Goal: Information Seeking & Learning: Get advice/opinions

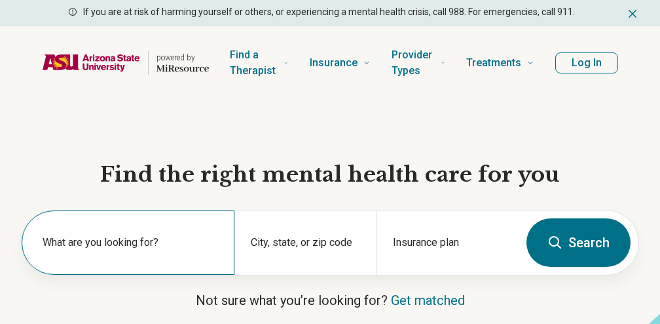
click at [200, 248] on label "What are you looking for?" at bounding box center [131, 243] width 176 height 16
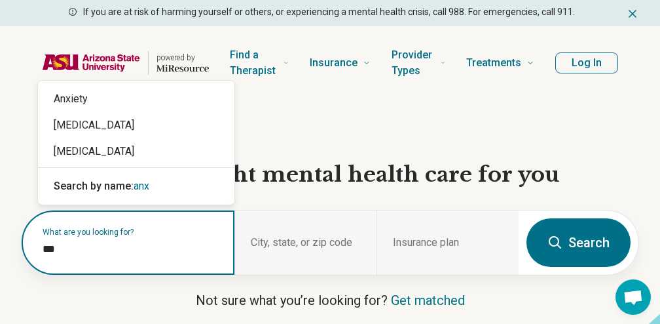
type input "****"
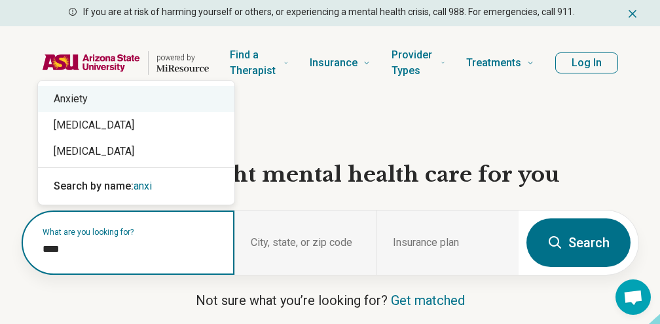
click at [160, 103] on div "Anxiety" at bounding box center [136, 99] width 197 height 26
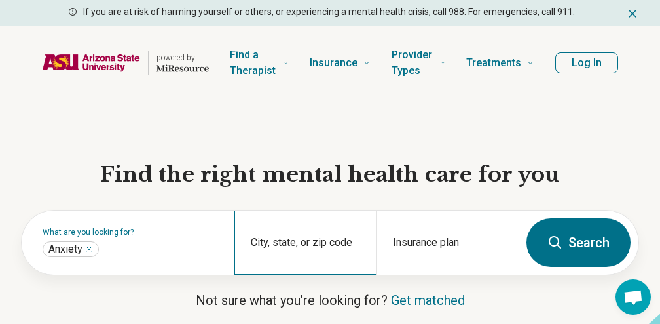
click at [319, 230] on div "City, state, or zip code" at bounding box center [306, 242] width 142 height 64
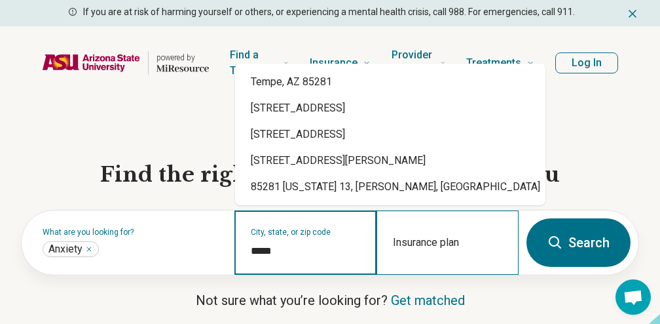
type input "*****"
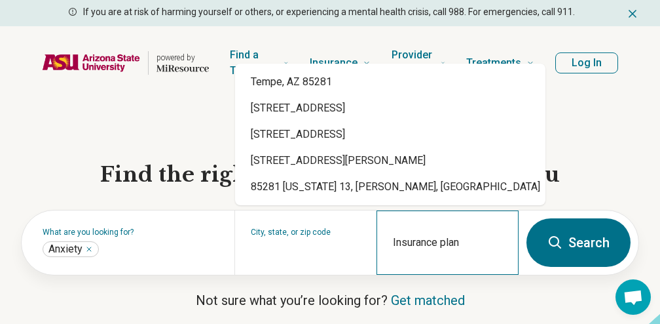
click at [459, 232] on div "Insurance plan" at bounding box center [448, 242] width 142 height 64
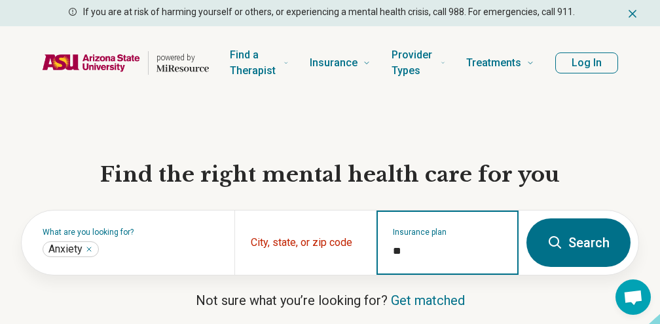
type input "*"
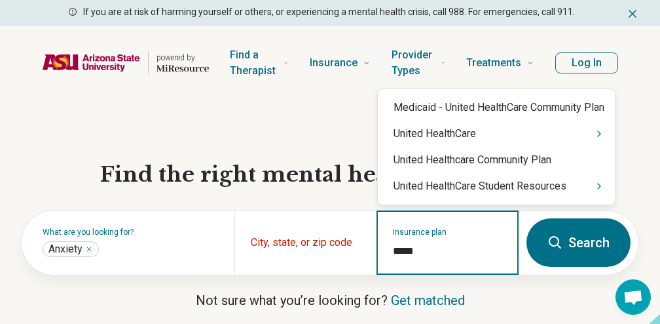
type input "******"
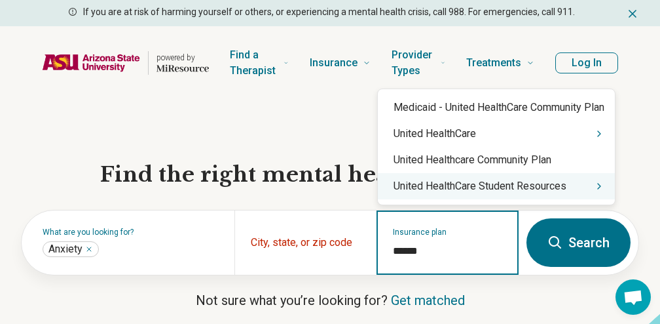
click at [502, 193] on div "United HealthCare Student Resources" at bounding box center [496, 186] width 237 height 26
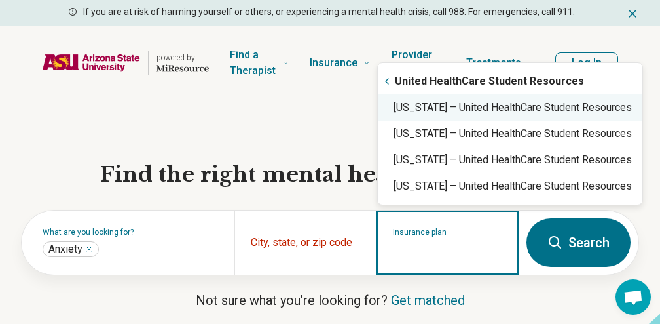
click at [473, 114] on div "Arizona – United HealthCare Student Resources" at bounding box center [510, 107] width 265 height 26
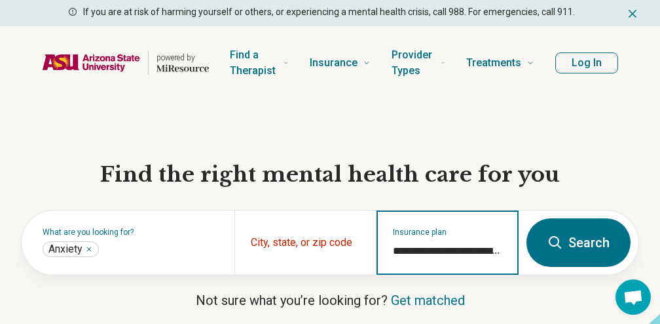
type input "**********"
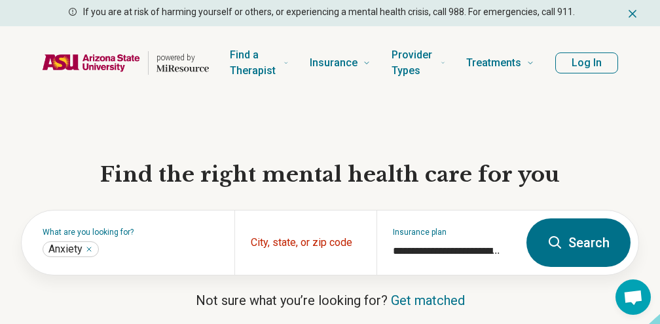
click at [559, 245] on icon at bounding box center [555, 242] width 12 height 12
click at [304, 237] on div "City, state, or zip code" at bounding box center [306, 242] width 142 height 64
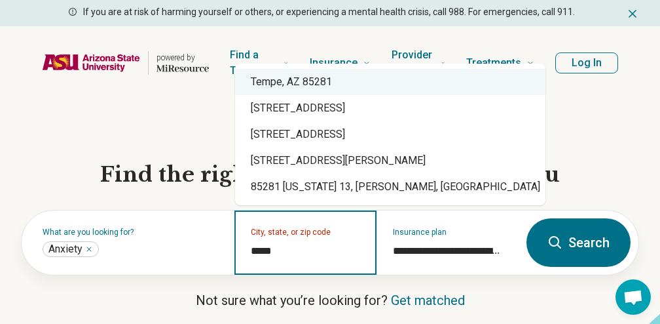
click at [325, 91] on div "Tempe, AZ 85281" at bounding box center [390, 82] width 311 height 26
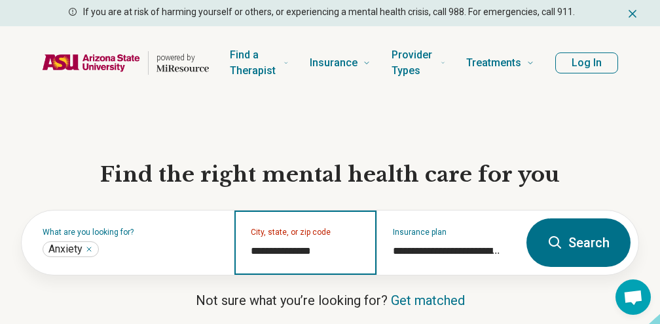
type input "**********"
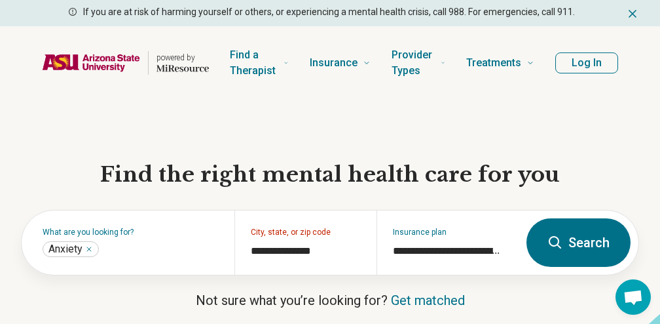
click at [601, 237] on button "Search" at bounding box center [579, 242] width 104 height 48
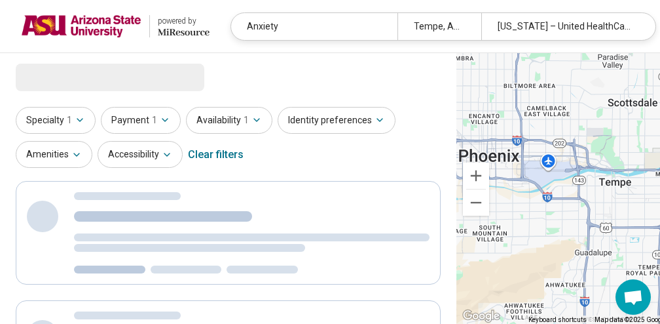
select select "***"
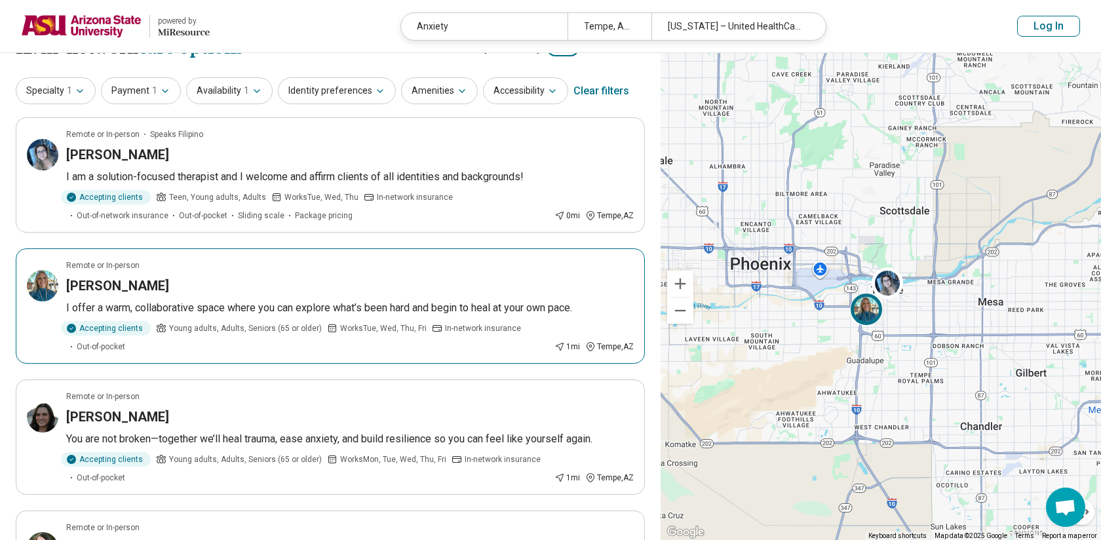
scroll to position [28, 0]
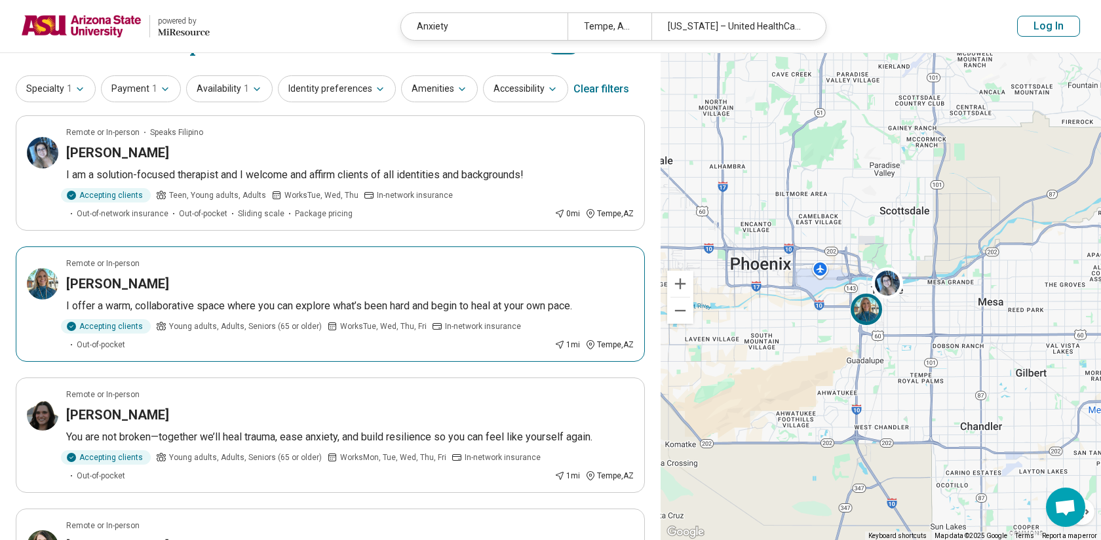
click at [326, 298] on p "I offer a warm, collaborative space where you can explore what’s been hard and …" at bounding box center [349, 306] width 567 height 16
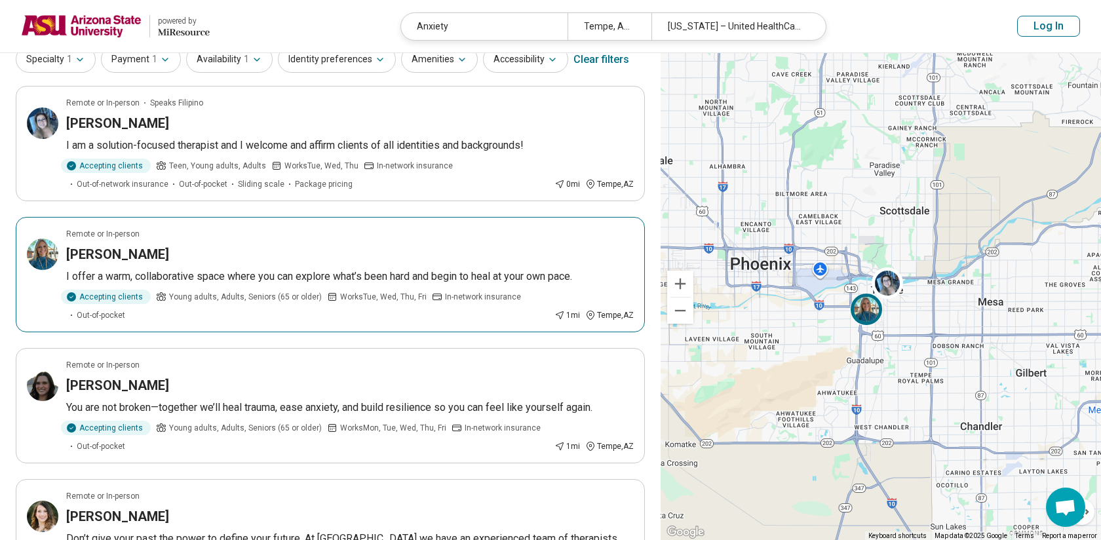
scroll to position [60, 0]
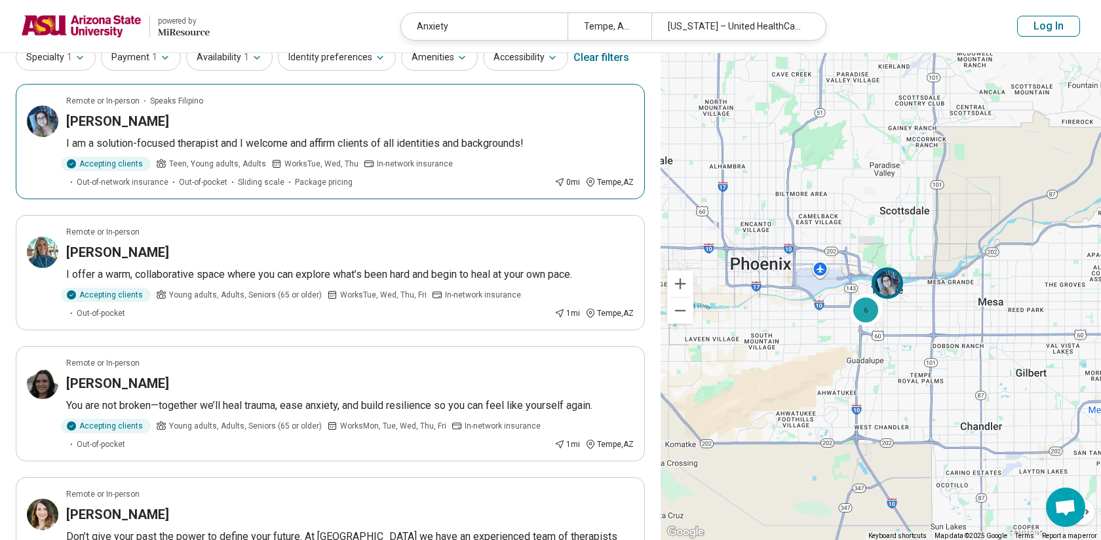
click at [433, 126] on div "Abbey Viado" at bounding box center [349, 121] width 567 height 18
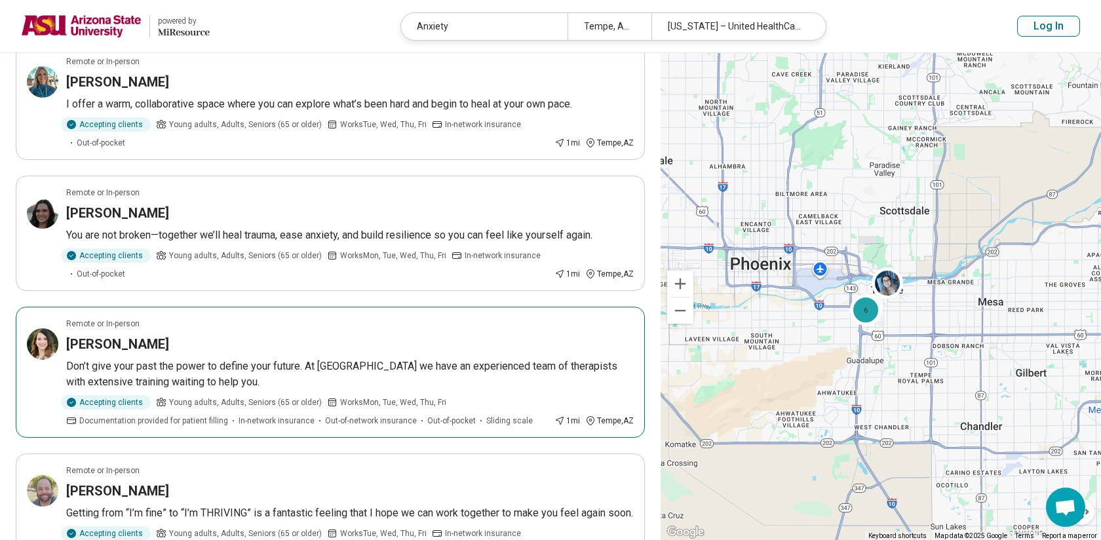
scroll to position [241, 0]
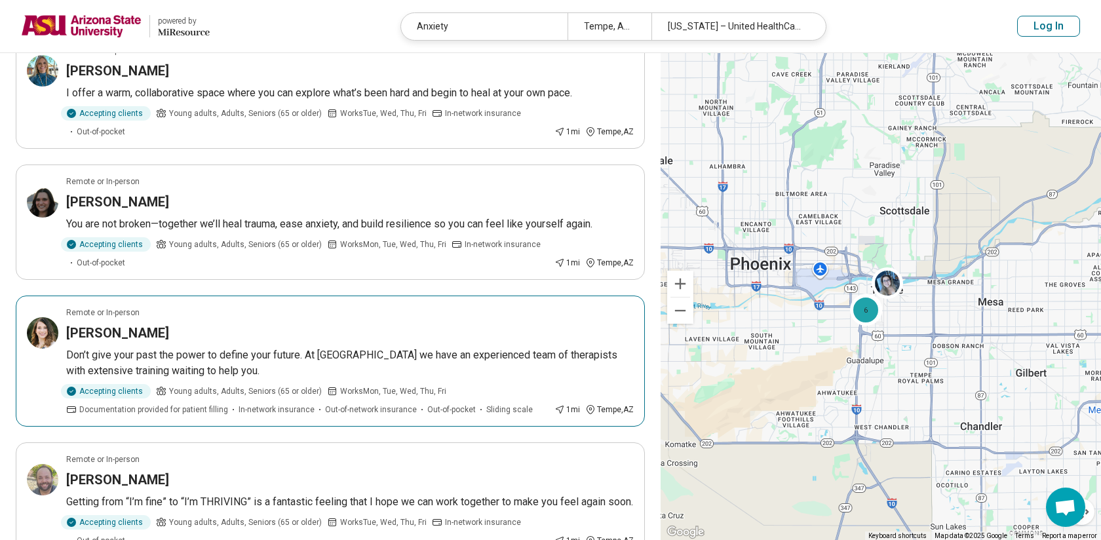
click at [293, 323] on article "Remote or In-person Katherine Kandaris-Weiner Don’t give your past the power to…" at bounding box center [330, 360] width 629 height 131
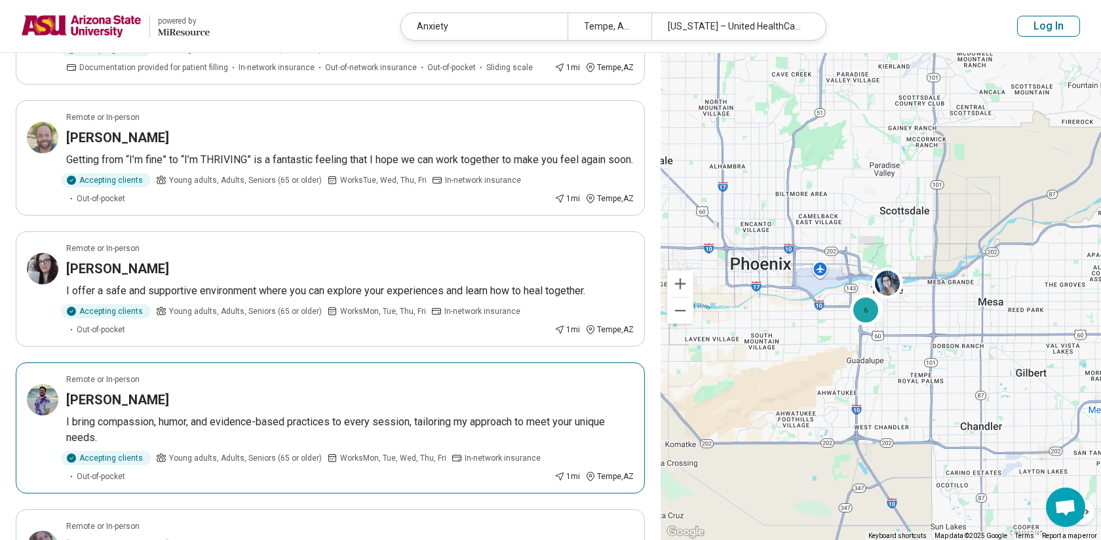
scroll to position [591, 0]
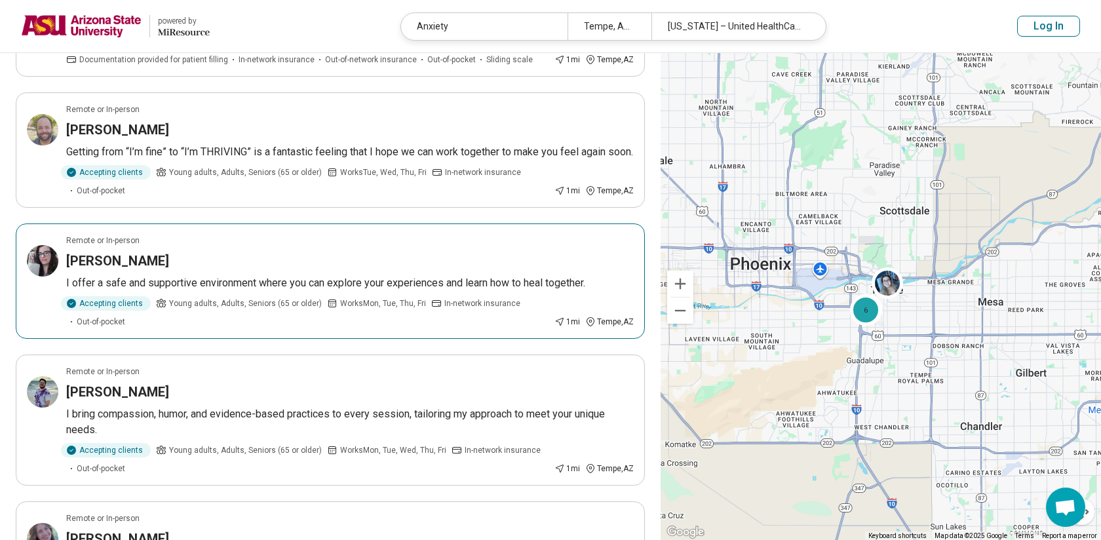
click at [426, 270] on div "Jessica Lowrance" at bounding box center [349, 261] width 567 height 18
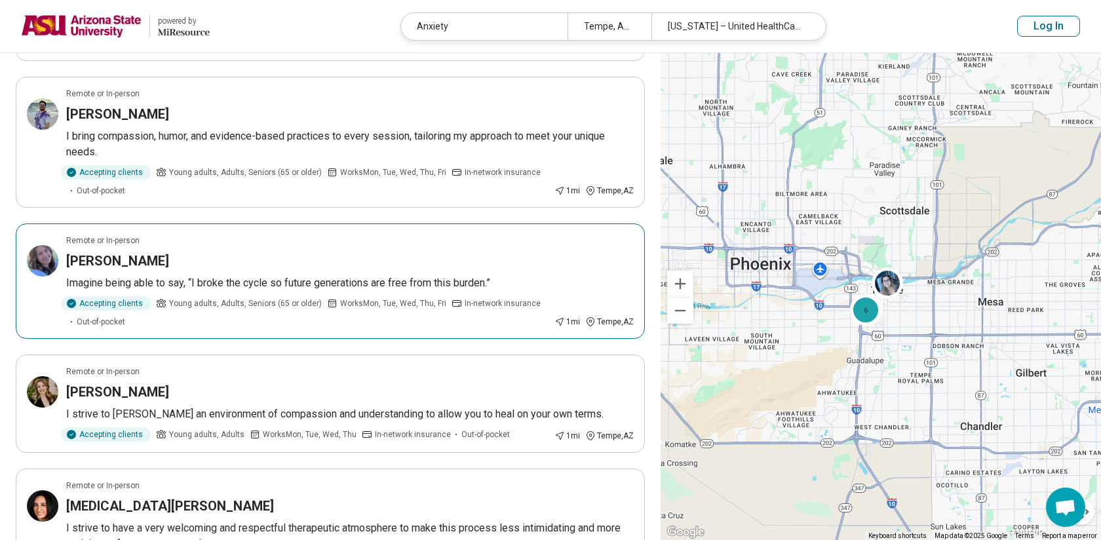
scroll to position [862, 0]
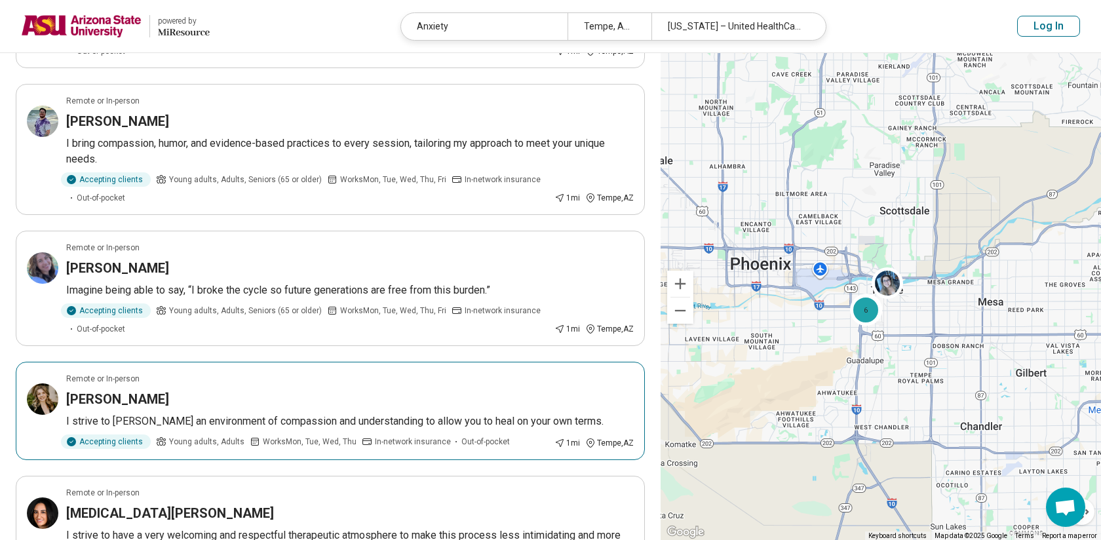
click at [475, 323] on p "I strive to foster an environment of compassion and understanding to allow you …" at bounding box center [349, 421] width 567 height 16
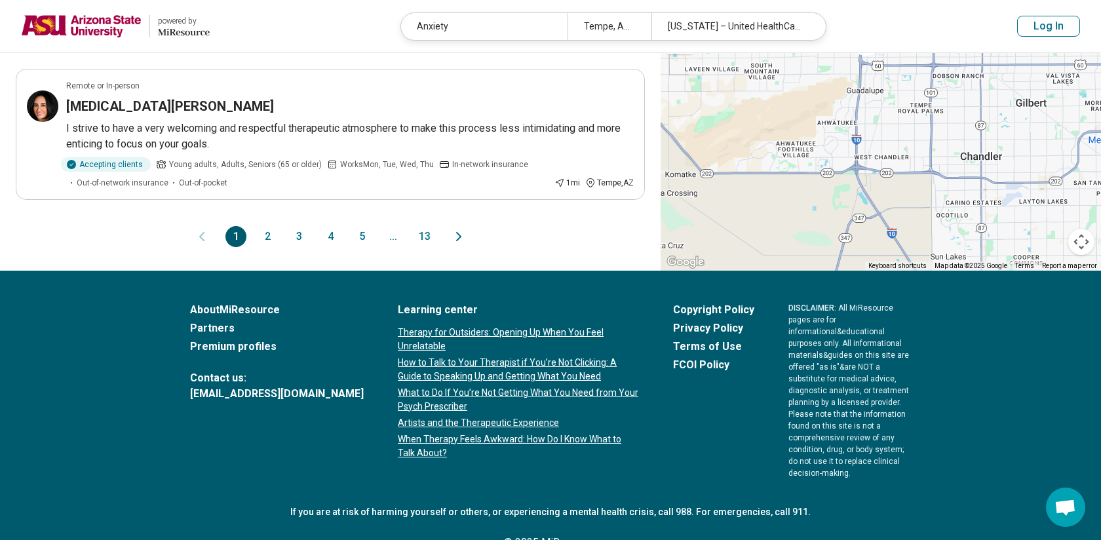
scroll to position [1255, 0]
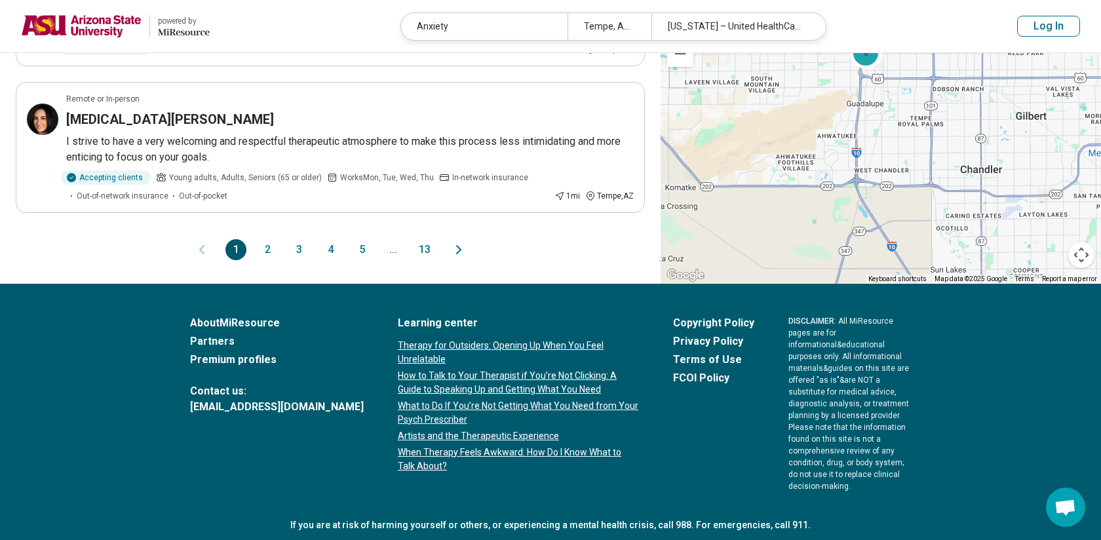
click at [259, 257] on button "2" at bounding box center [267, 249] width 21 height 21
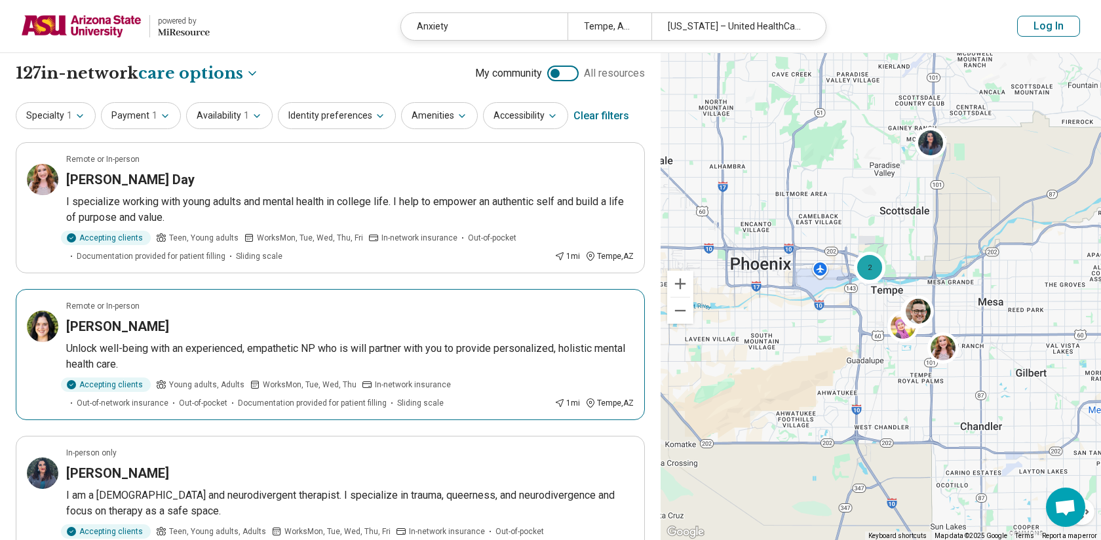
scroll to position [16, 0]
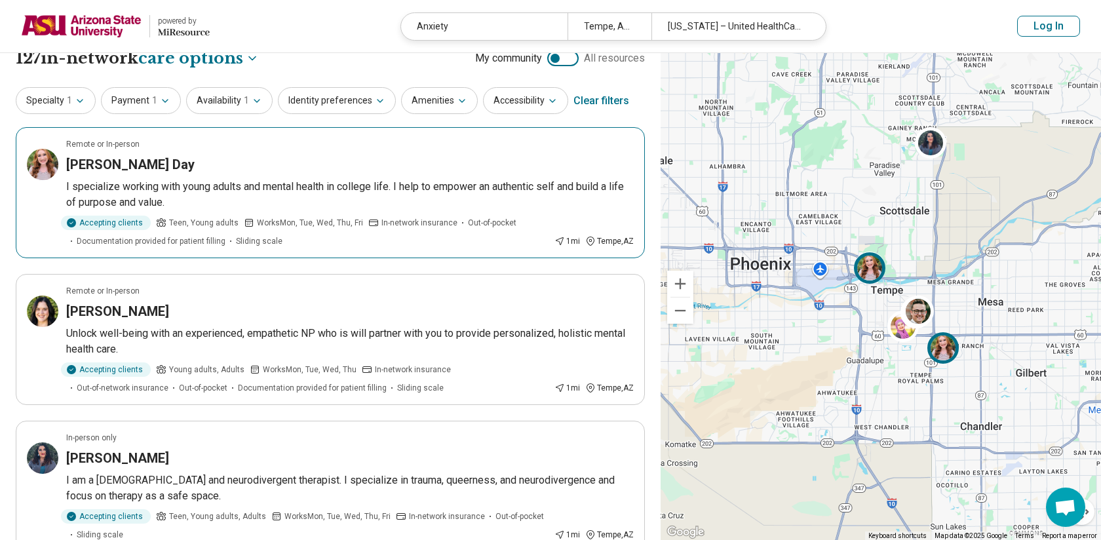
click at [461, 198] on p "I specialize working with young adults and mental health in college life. I hel…" at bounding box center [349, 194] width 567 height 31
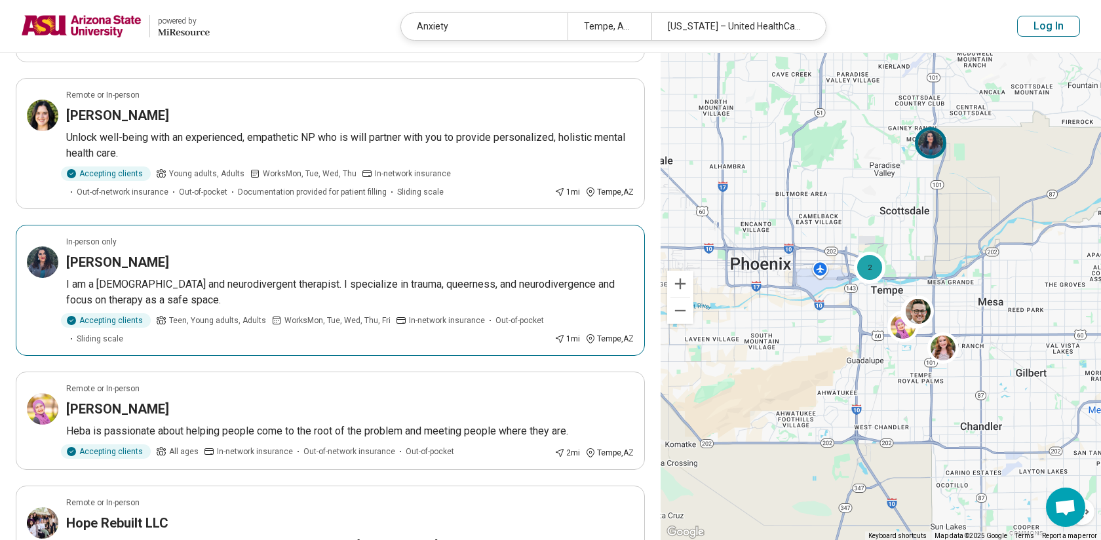
scroll to position [208, 0]
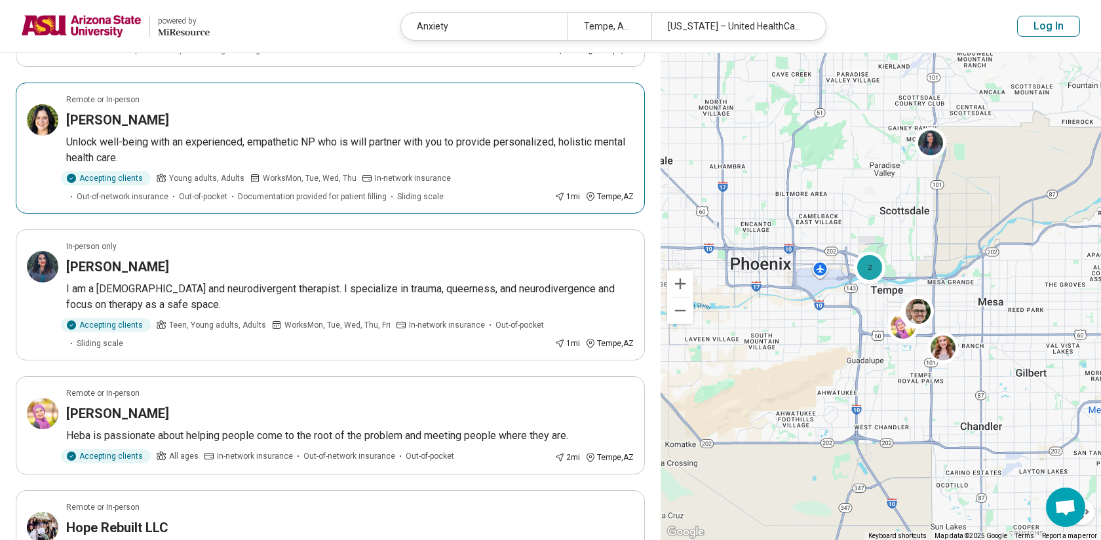
click at [481, 141] on p "Unlock well-being with an experienced, empathetic NP who is will partner with y…" at bounding box center [349, 149] width 567 height 31
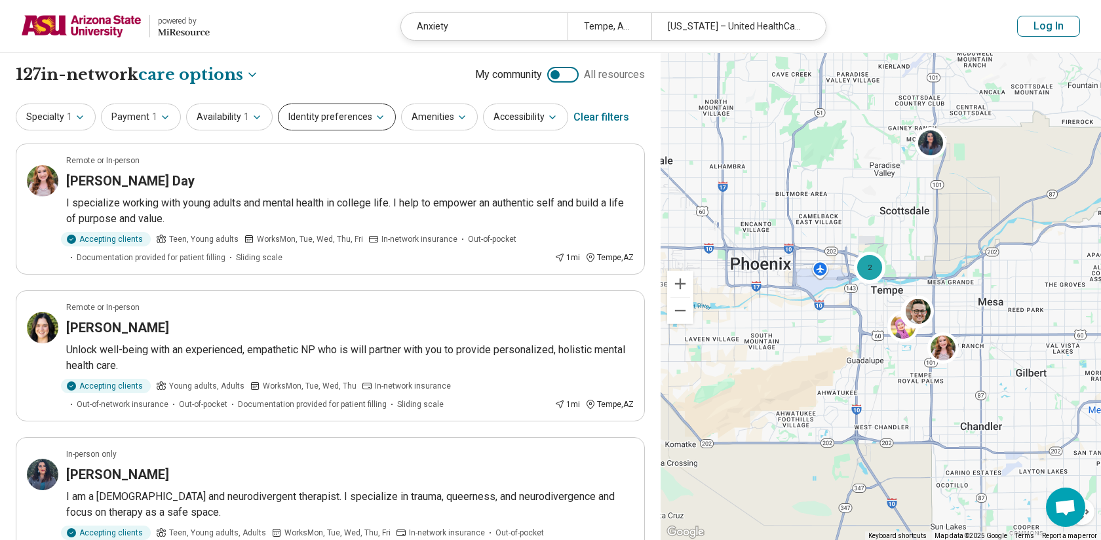
click at [347, 121] on button "Identity preferences" at bounding box center [337, 117] width 118 height 27
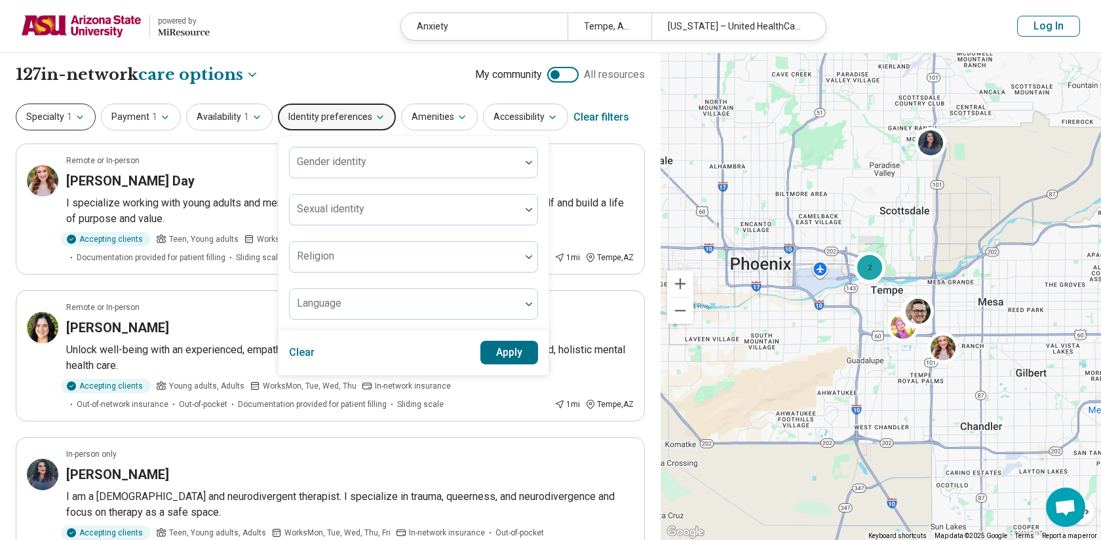
click at [56, 109] on button "Specialty 1" at bounding box center [56, 117] width 80 height 27
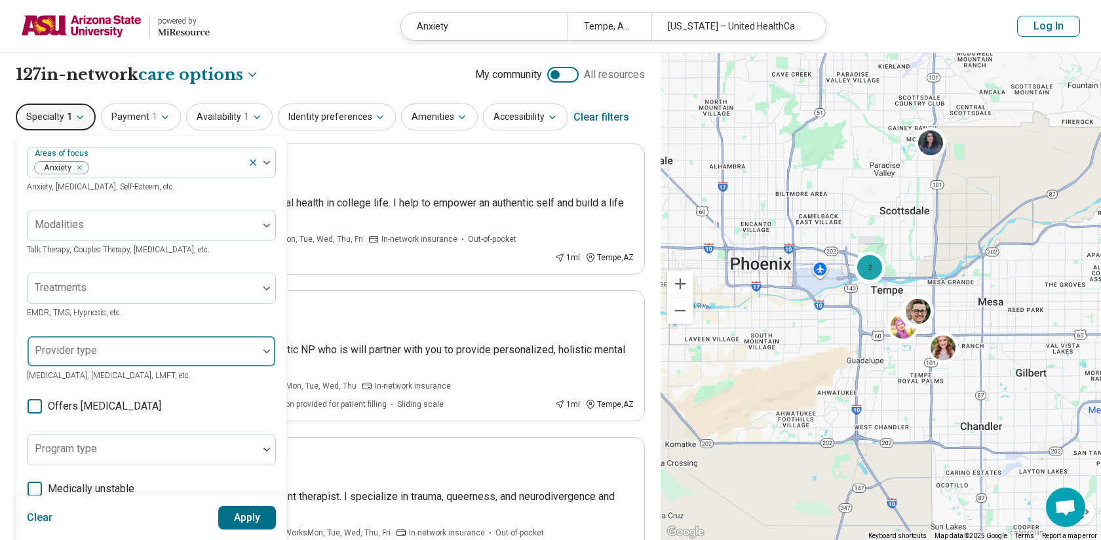
click at [254, 323] on div at bounding box center [143, 351] width 231 height 29
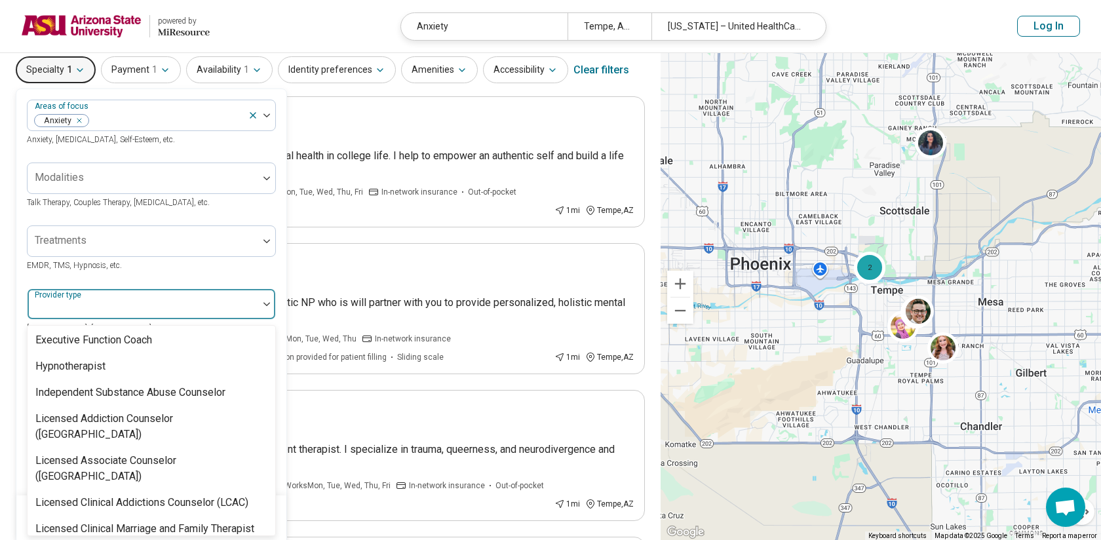
scroll to position [466, 0]
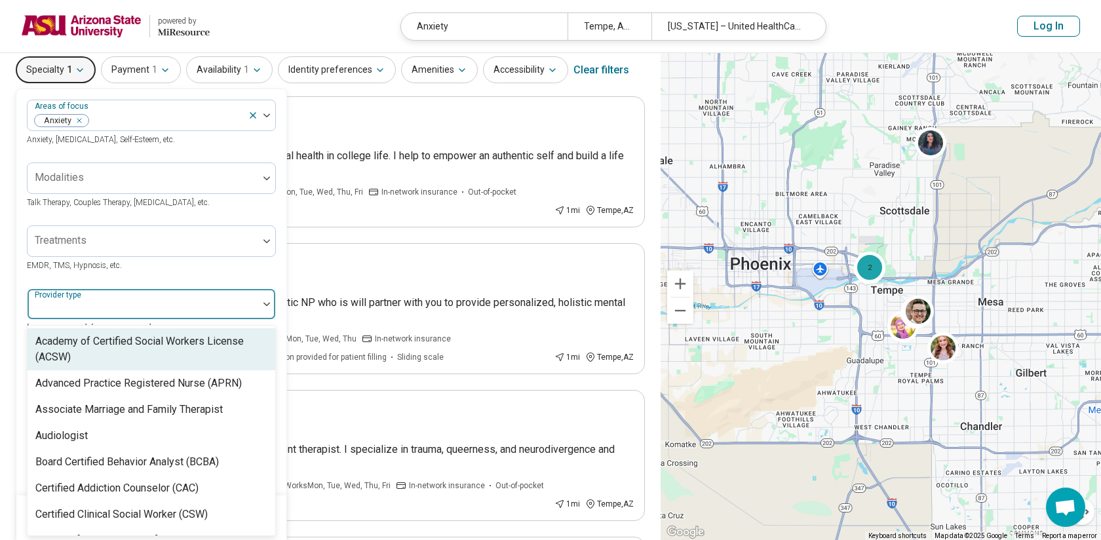
click at [250, 295] on div at bounding box center [143, 304] width 231 height 29
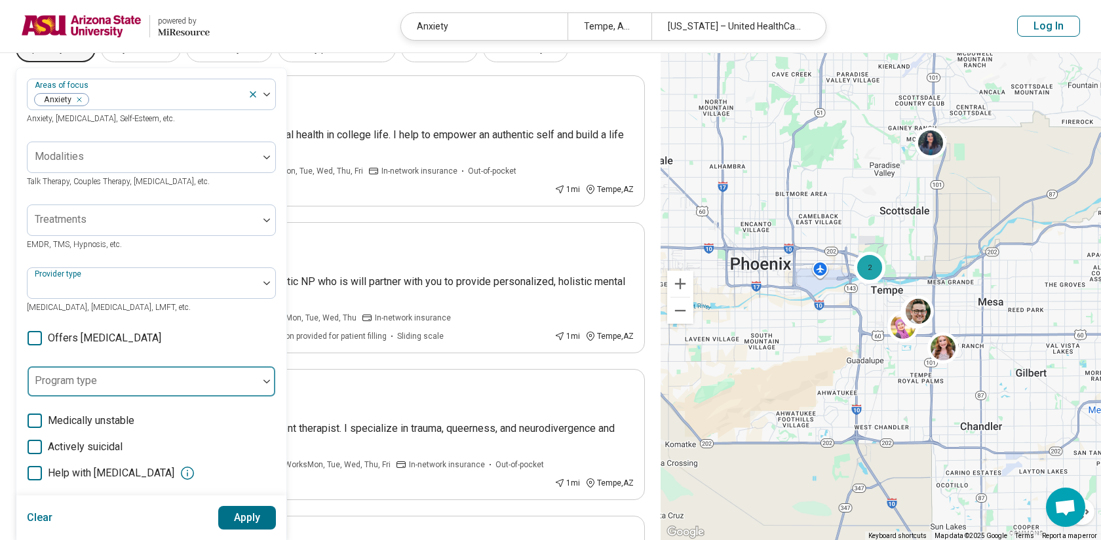
scroll to position [69, 0]
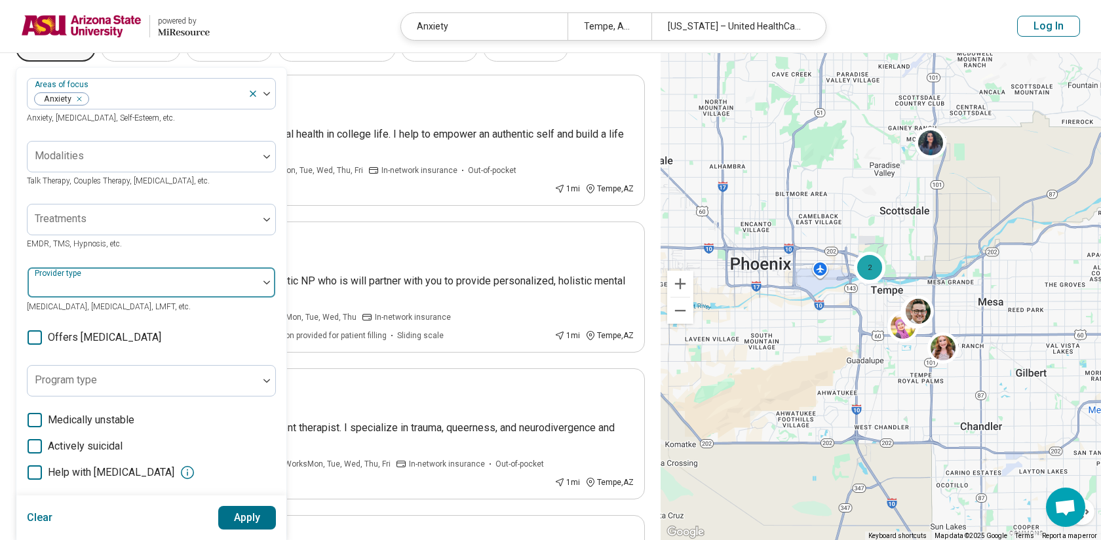
click at [196, 280] on div at bounding box center [143, 287] width 220 height 18
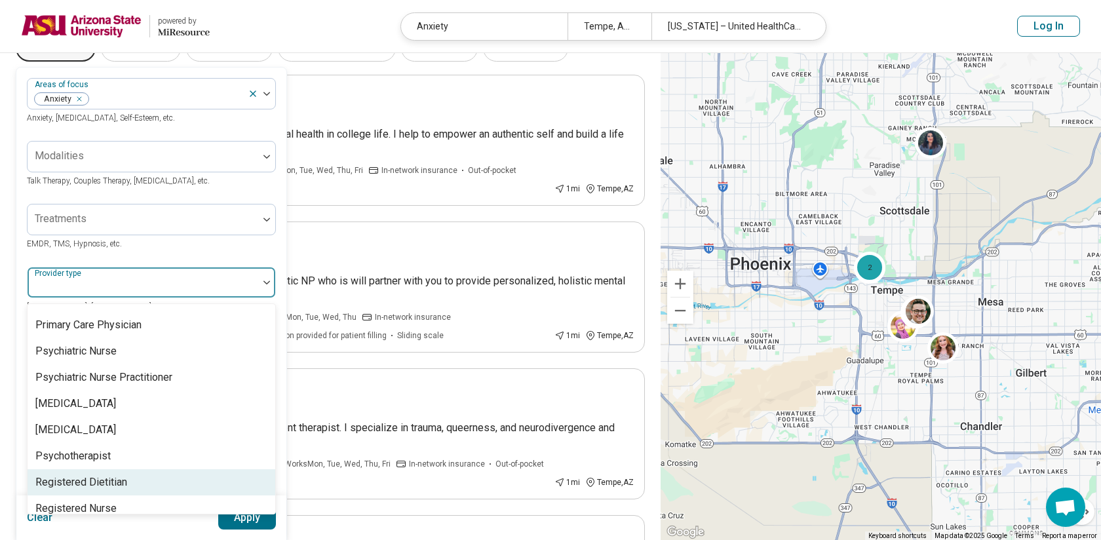
scroll to position [1681, 0]
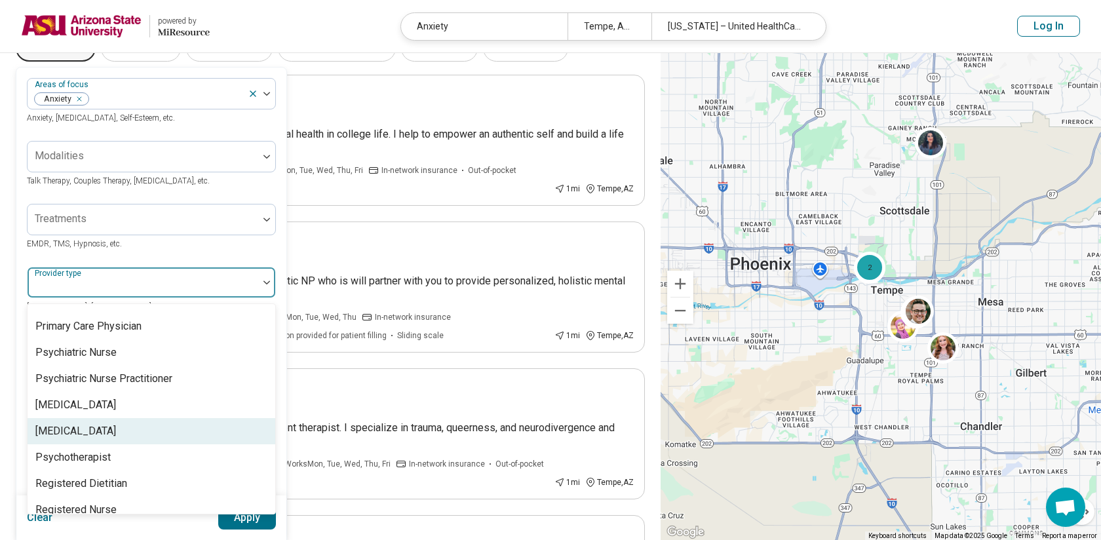
click at [176, 323] on div "Psychologist" at bounding box center [152, 431] width 248 height 26
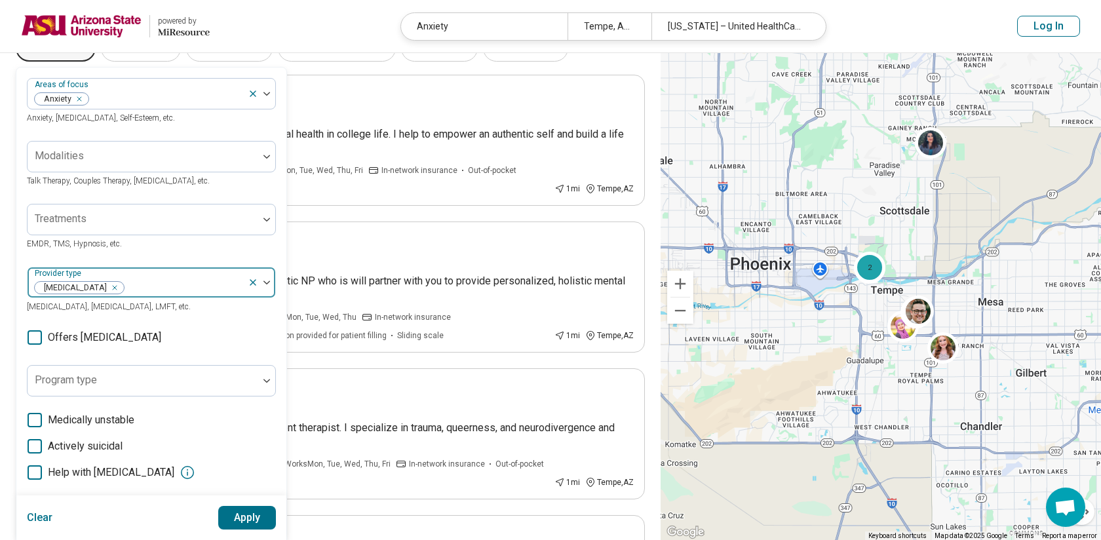
click at [212, 284] on div at bounding box center [183, 287] width 117 height 18
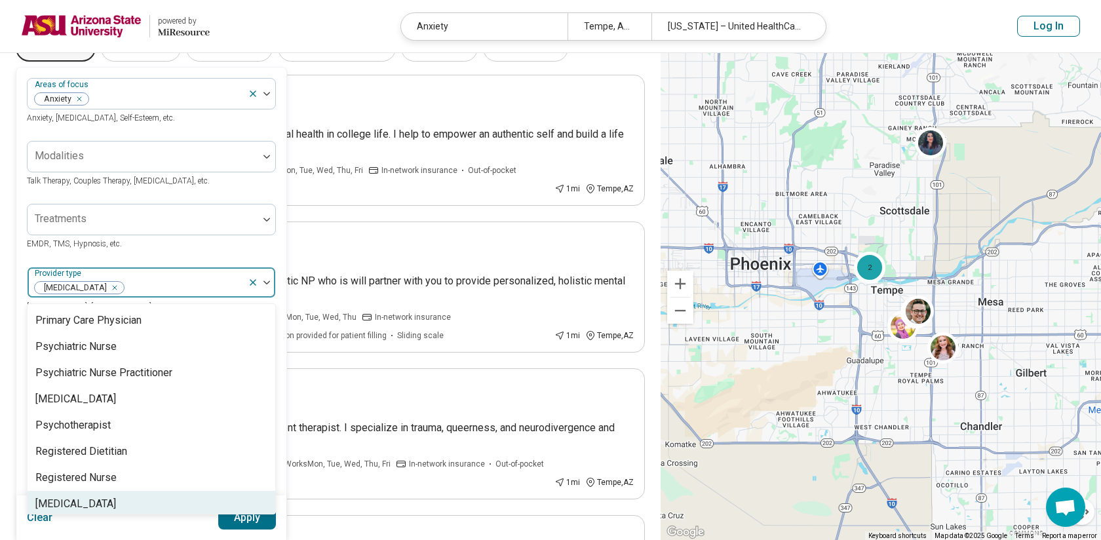
scroll to position [1652, 0]
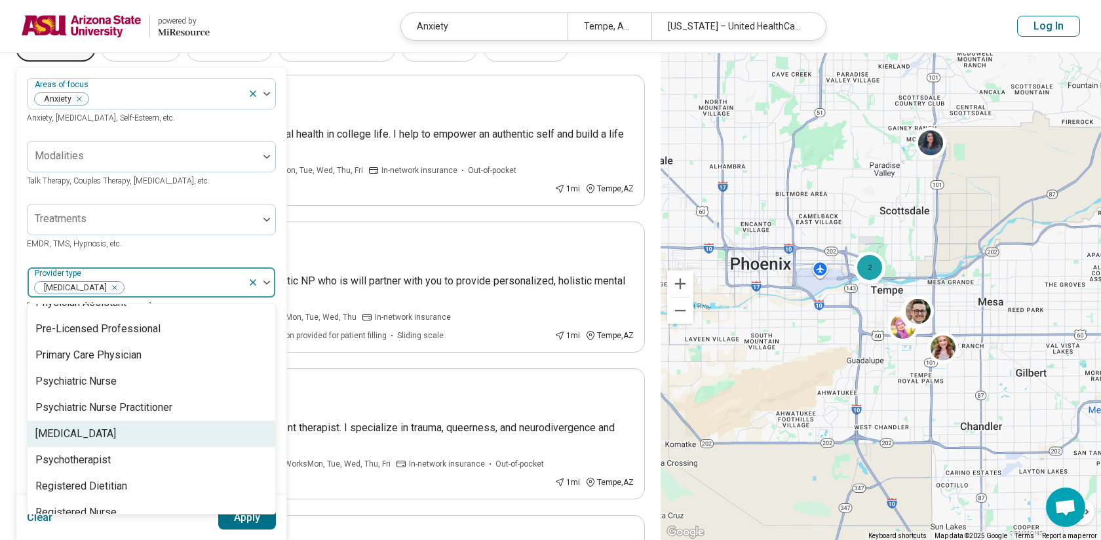
click at [154, 323] on div "[MEDICAL_DATA]" at bounding box center [152, 434] width 248 height 26
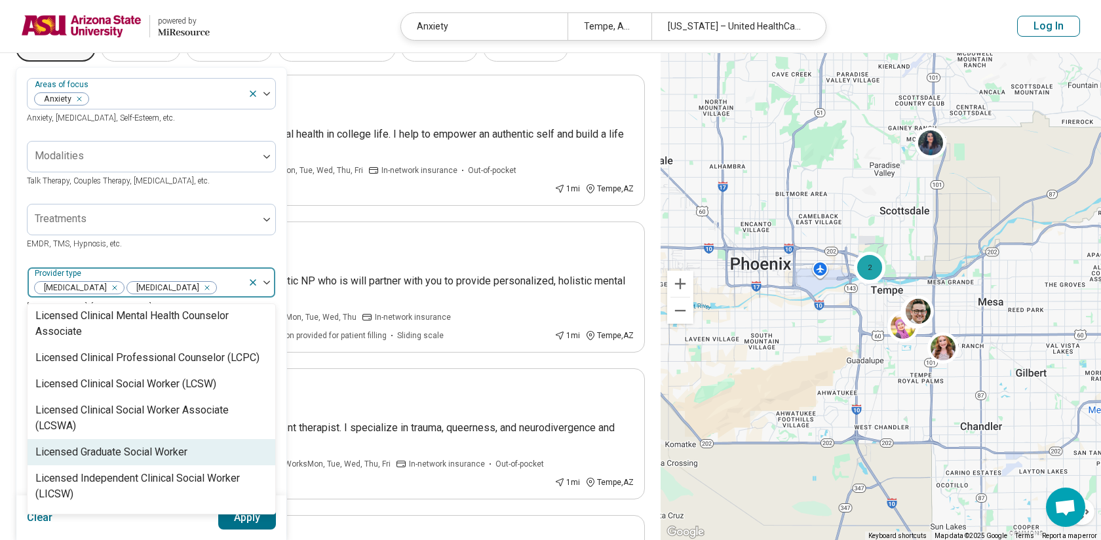
scroll to position [724, 0]
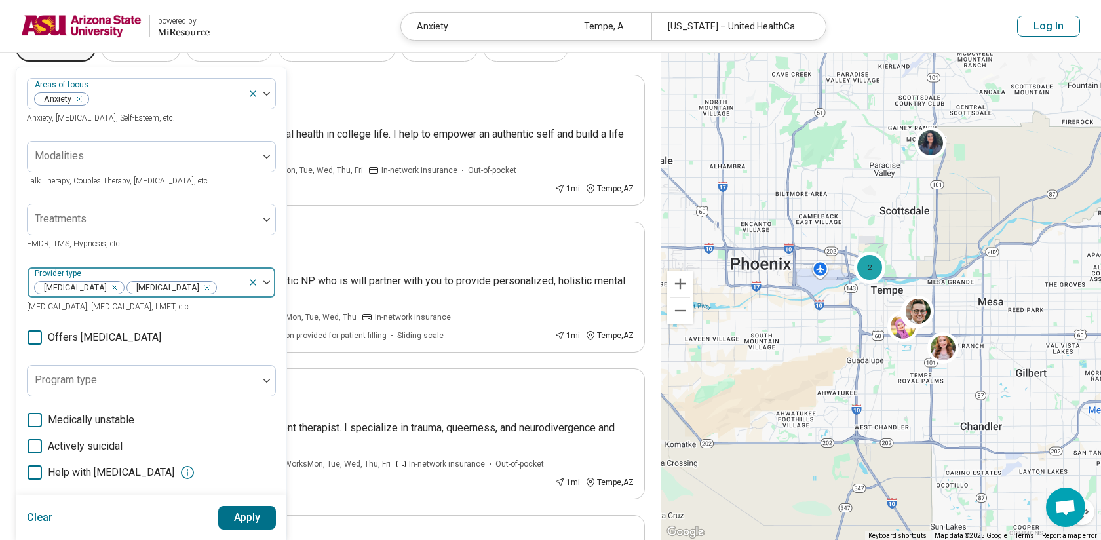
click at [223, 287] on div at bounding box center [230, 287] width 25 height 18
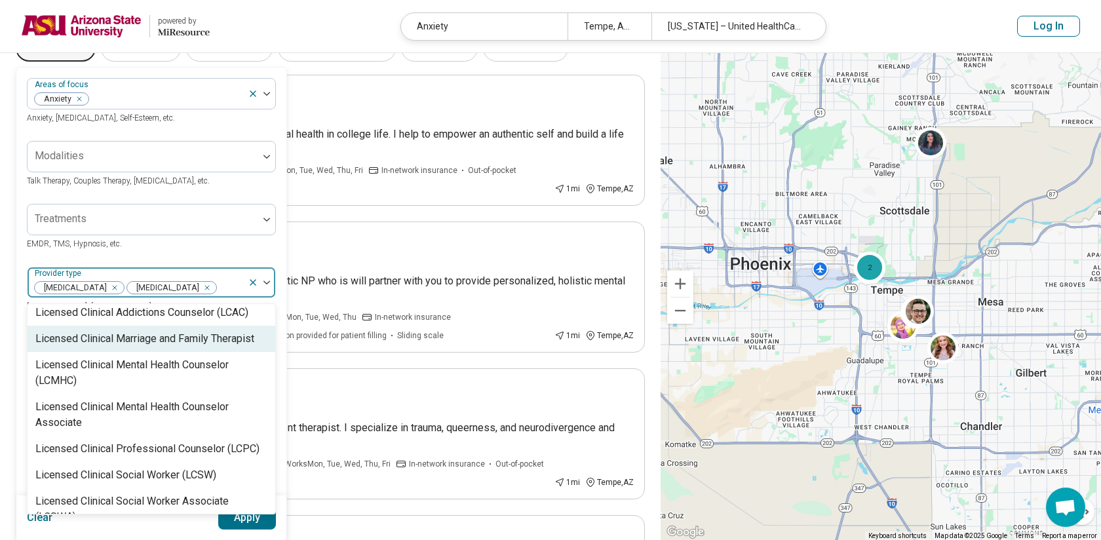
scroll to position [651, 0]
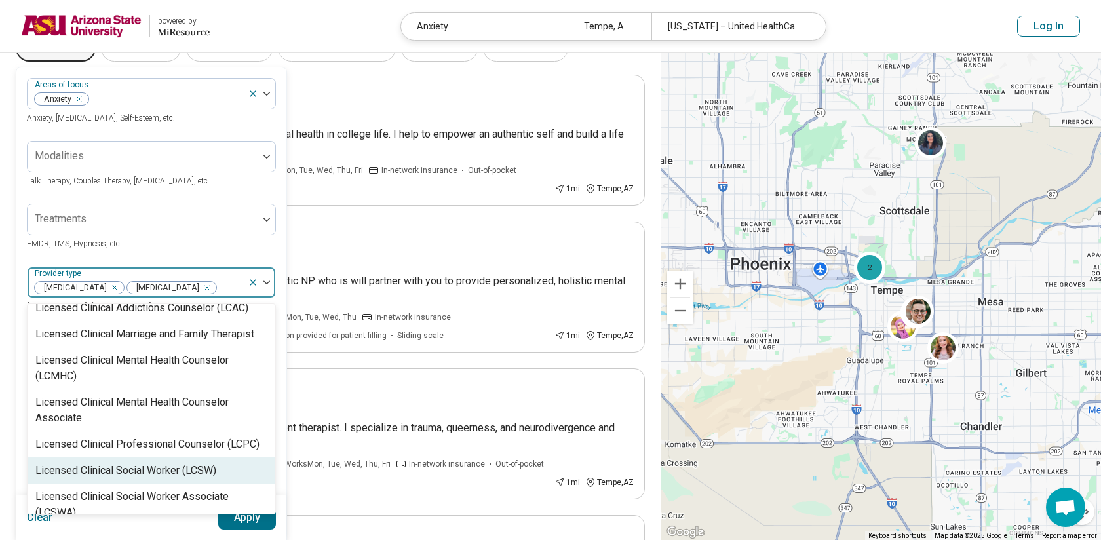
click at [199, 323] on div "Licensed Clinical Social Worker (LCSW)" at bounding box center [125, 471] width 181 height 16
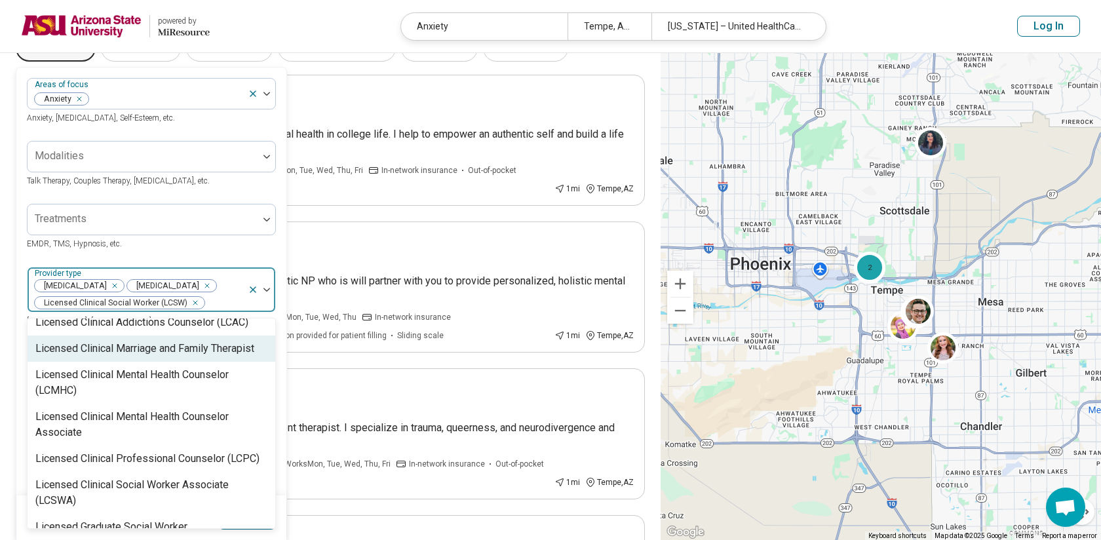
click at [222, 284] on div "Psychiatrist Psychologist Licensed Clinical Social Worker (LCSW)" at bounding box center [138, 289] width 220 height 45
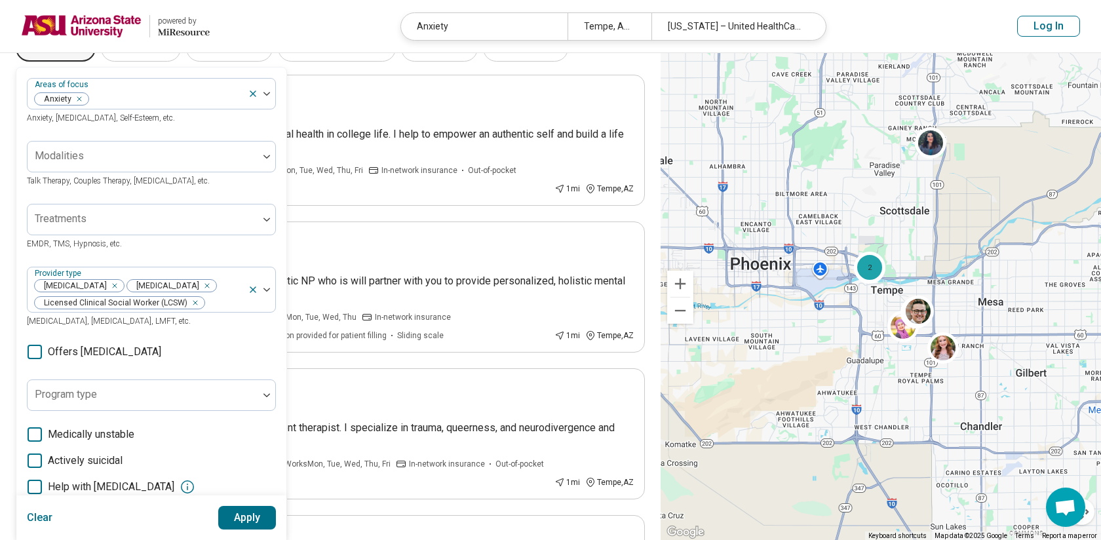
click at [255, 323] on button "Apply" at bounding box center [247, 518] width 58 height 24
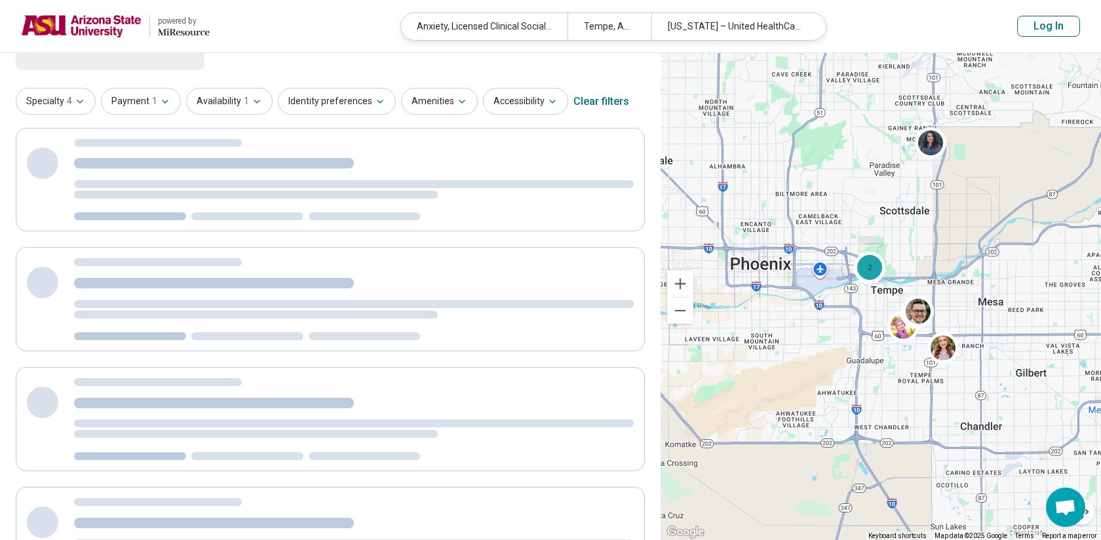
scroll to position [0, 0]
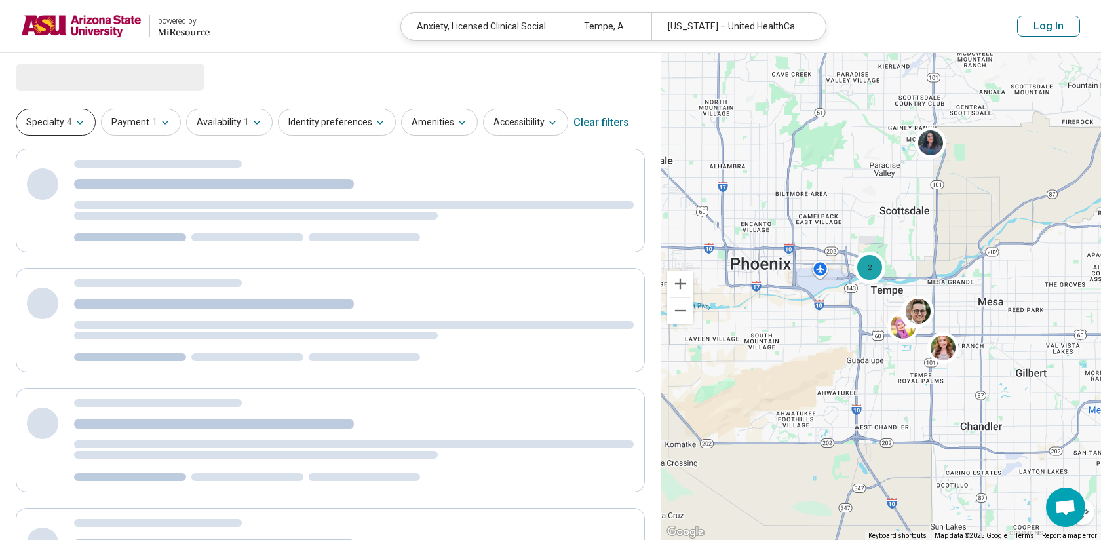
click at [77, 132] on div "Specialty 4 Payment 1 Availability 1 Identity preferences Amenities Accessibili…" at bounding box center [330, 122] width 629 height 31
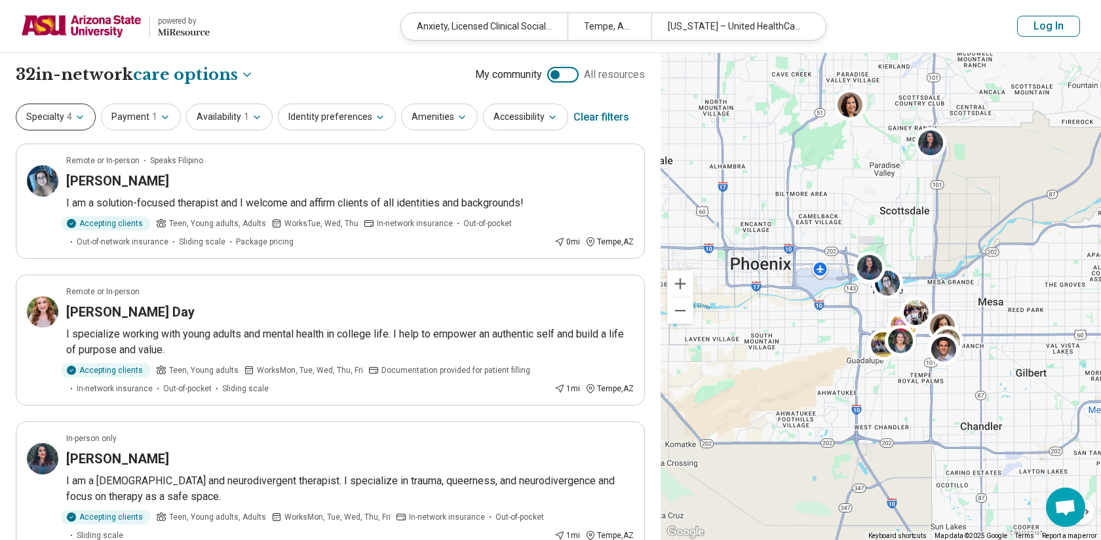
click at [63, 117] on button "Specialty 4" at bounding box center [56, 117] width 80 height 27
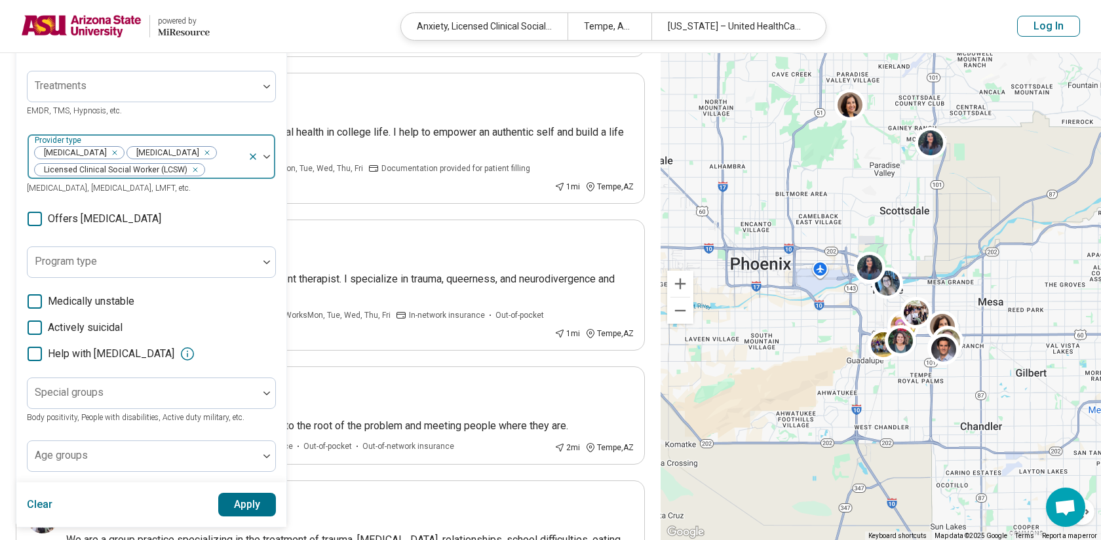
scroll to position [195, 0]
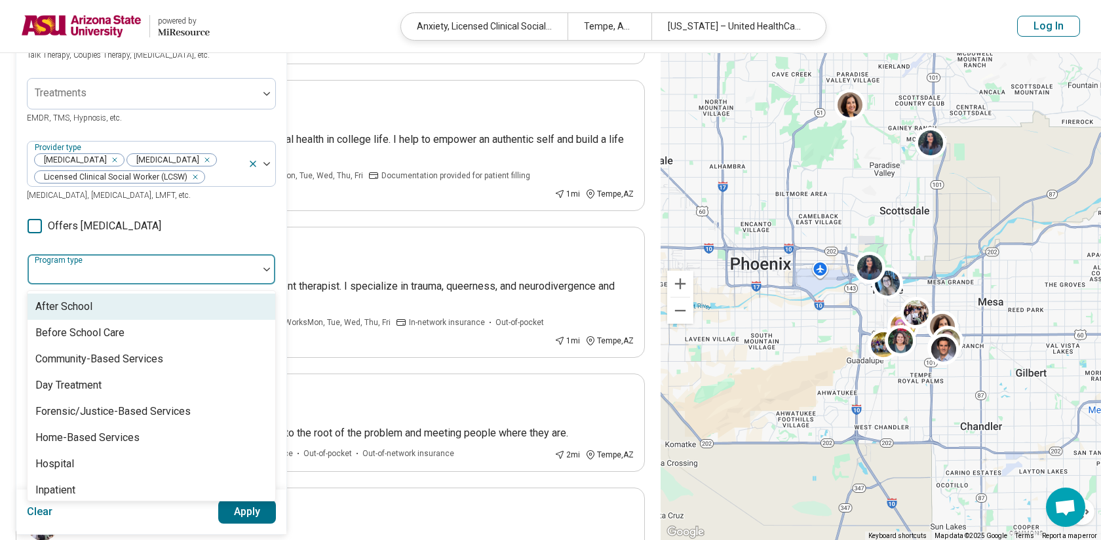
click at [179, 265] on div at bounding box center [143, 274] width 220 height 18
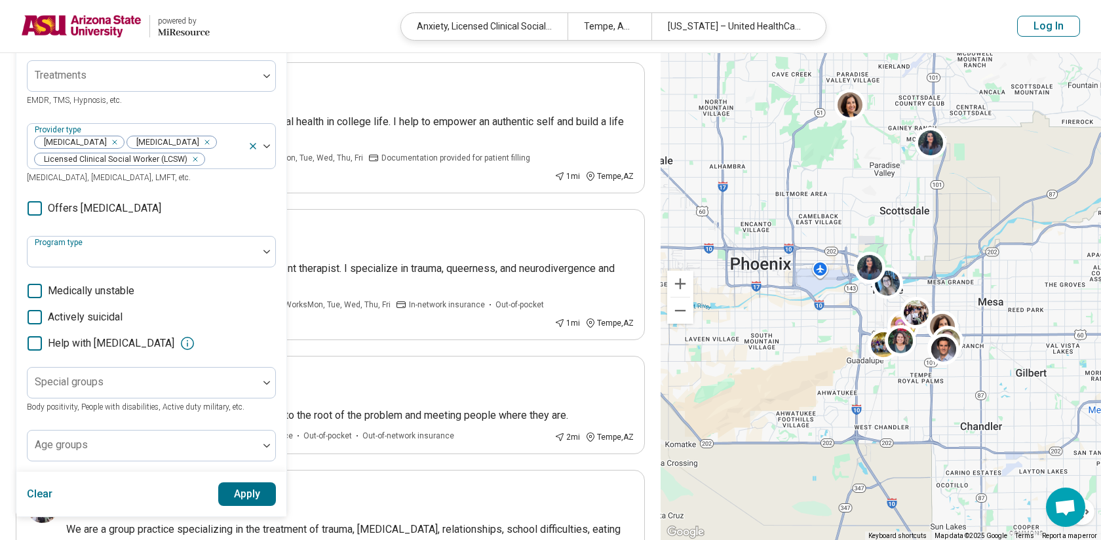
scroll to position [192, 0]
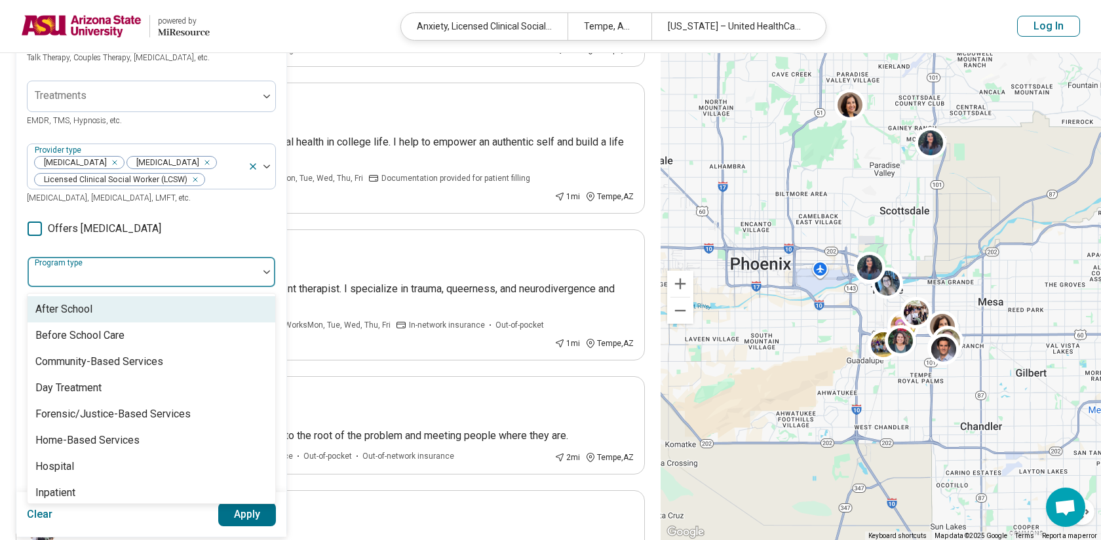
click at [199, 285] on div "Program type" at bounding box center [151, 271] width 249 height 31
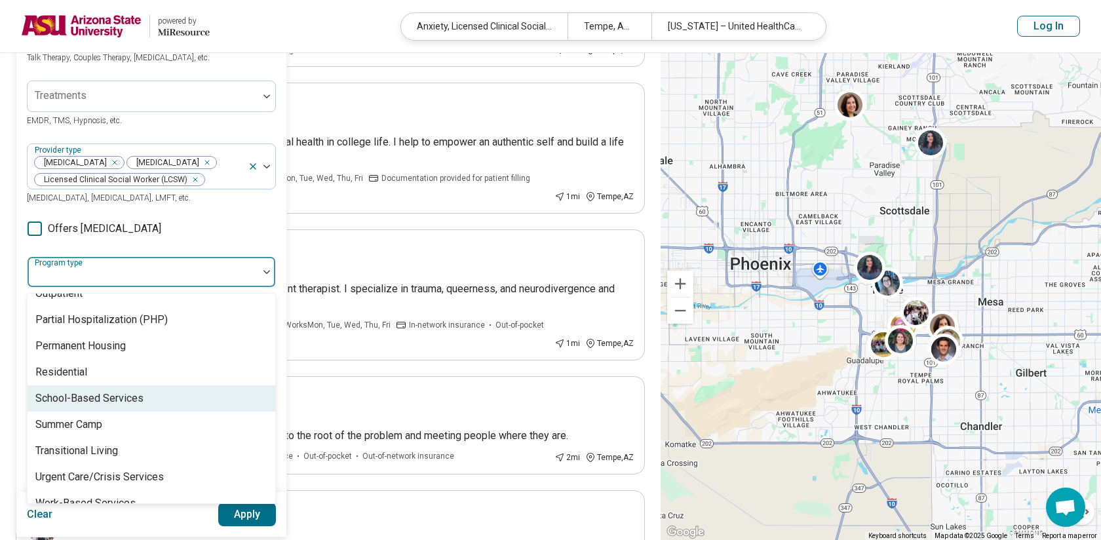
scroll to position [267, 0]
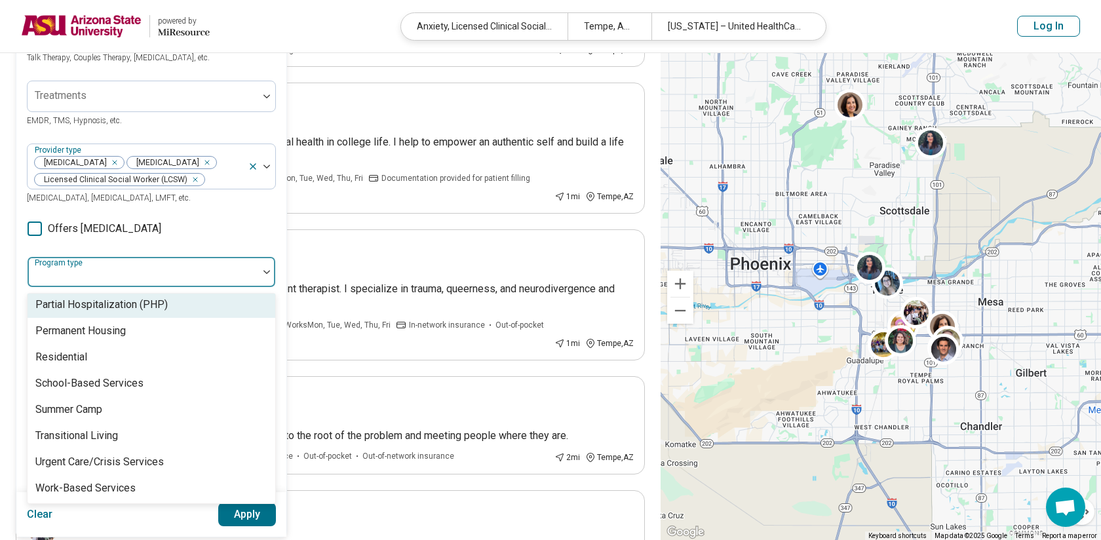
click at [157, 276] on div at bounding box center [143, 277] width 220 height 18
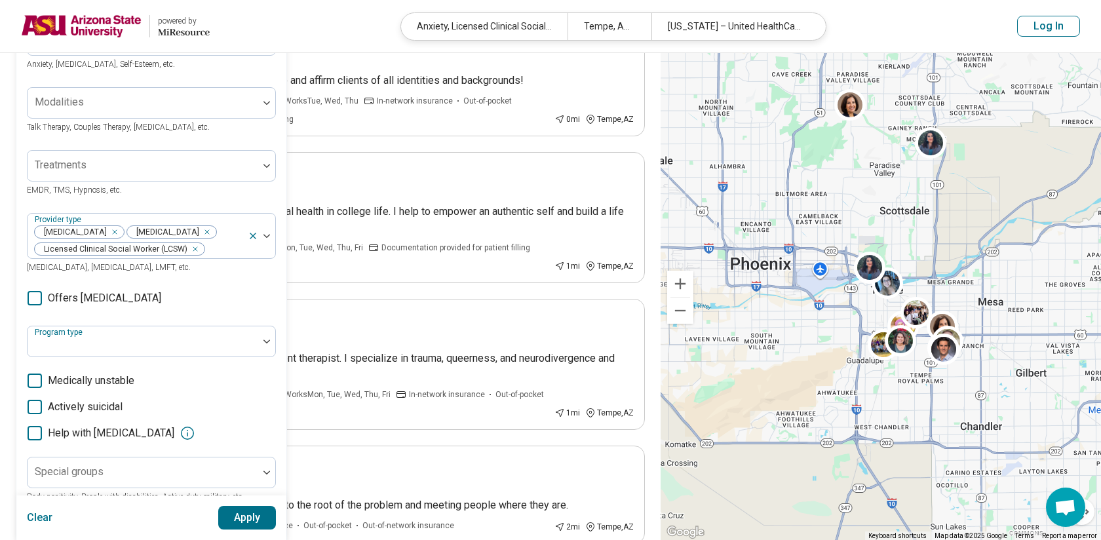
scroll to position [100, 0]
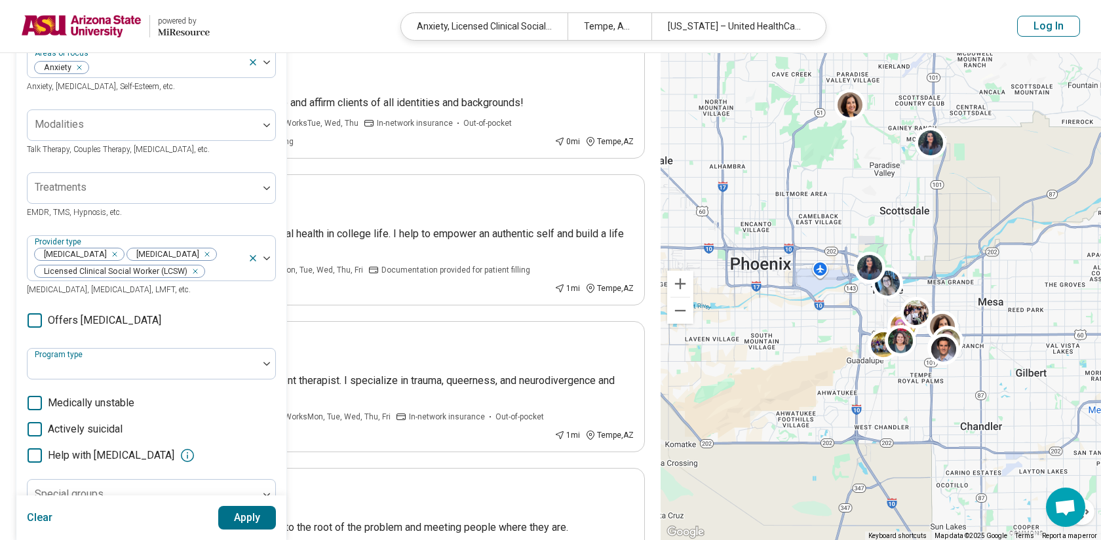
click at [660, 206] on div at bounding box center [880, 296] width 440 height 487
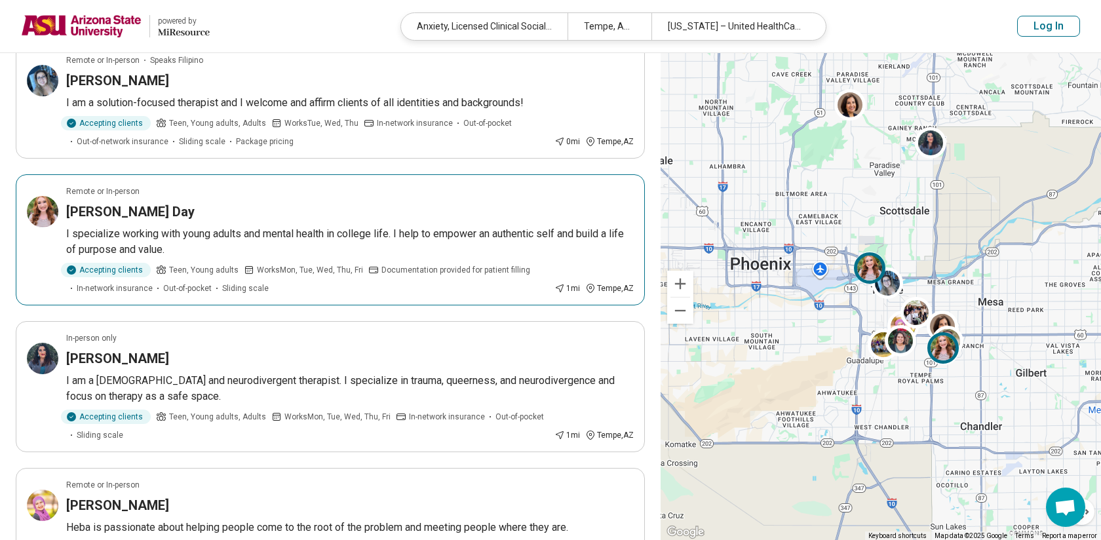
click at [456, 233] on p "I specialize working with young adults and mental health in college life. I hel…" at bounding box center [349, 241] width 567 height 31
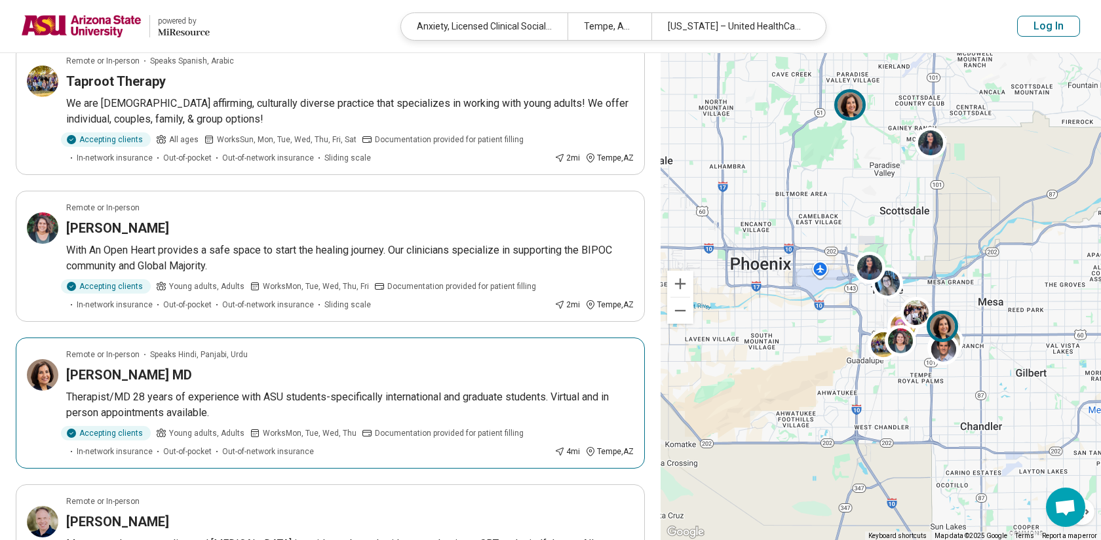
scroll to position [796, 0]
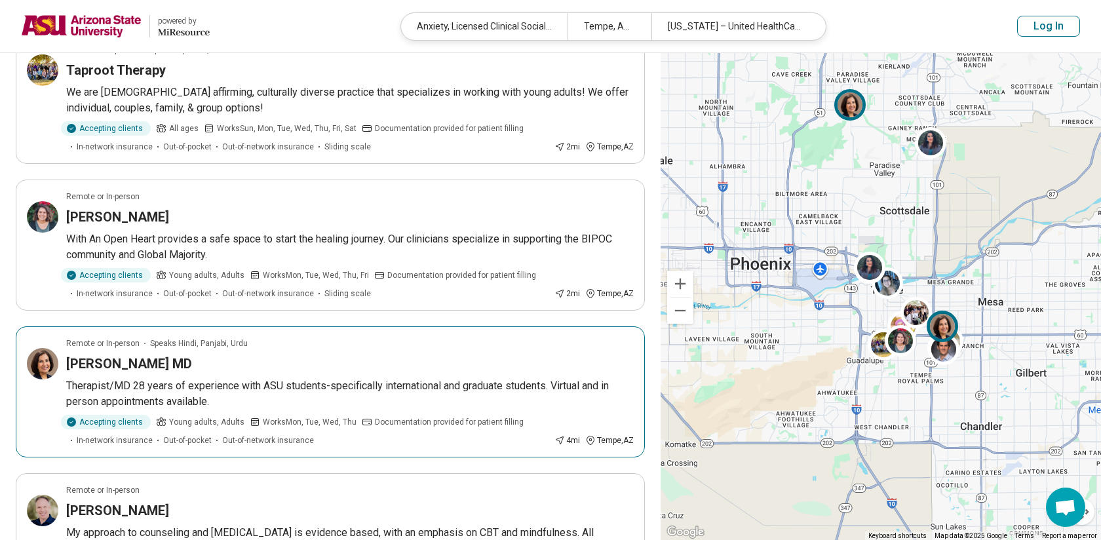
click at [387, 323] on p "Therapist/MD 28 years of experience with ASU students-specifically internationa…" at bounding box center [349, 393] width 567 height 31
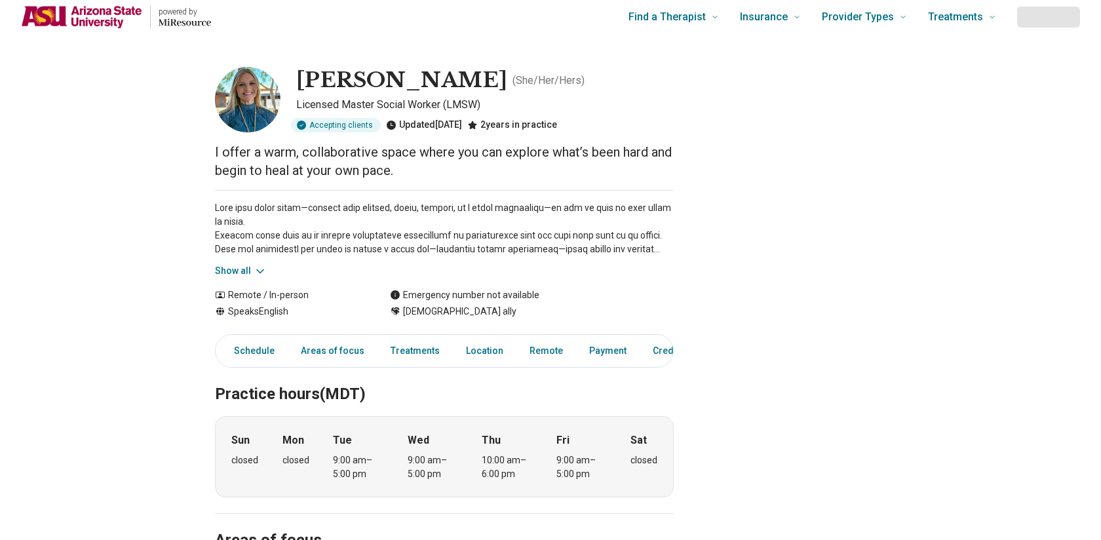
scroll to position [13, 0]
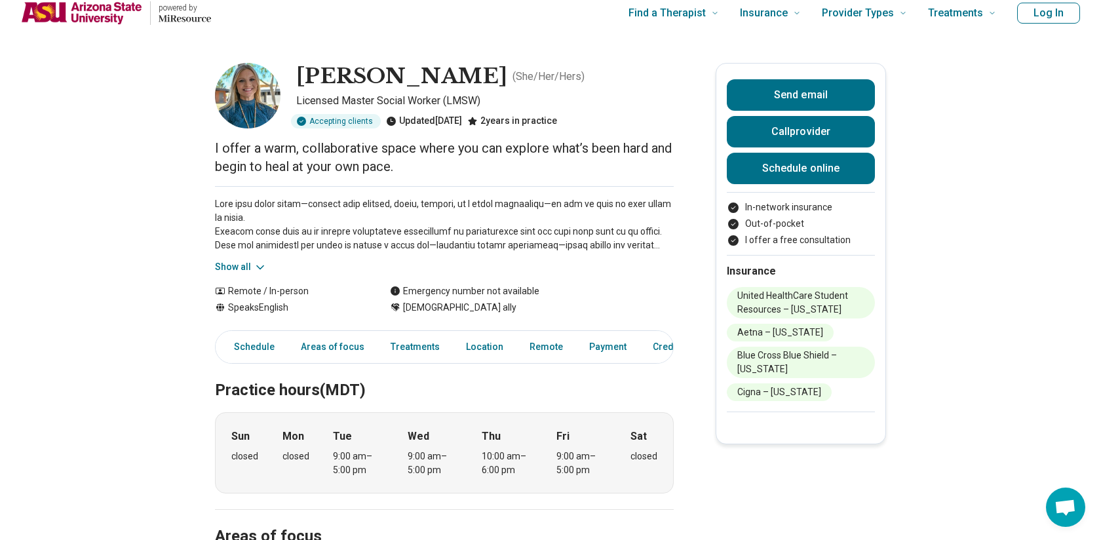
click at [256, 267] on icon at bounding box center [260, 267] width 13 height 13
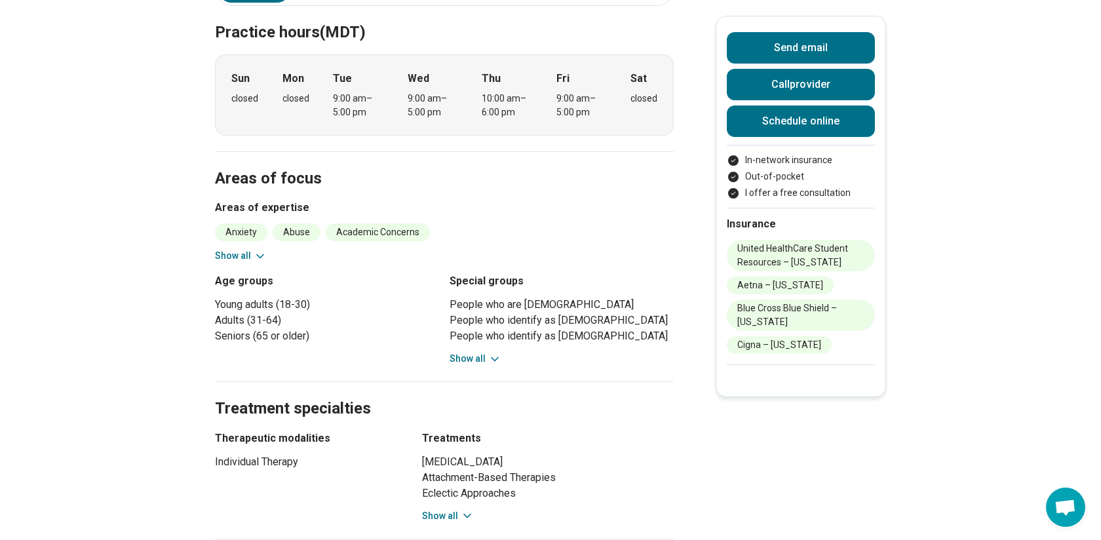
scroll to position [497, 0]
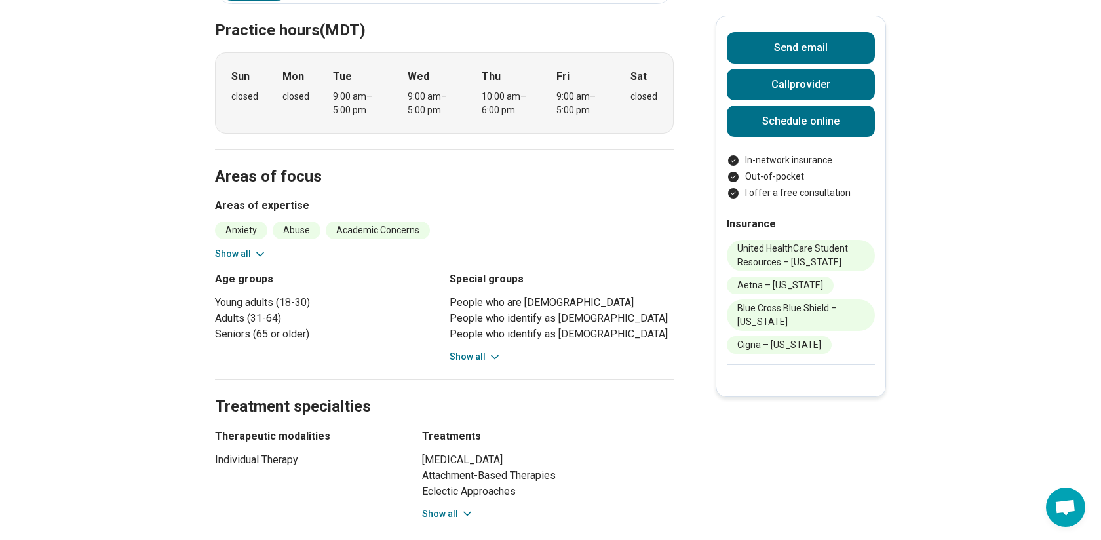
click at [483, 358] on button "Show all" at bounding box center [475, 357] width 52 height 14
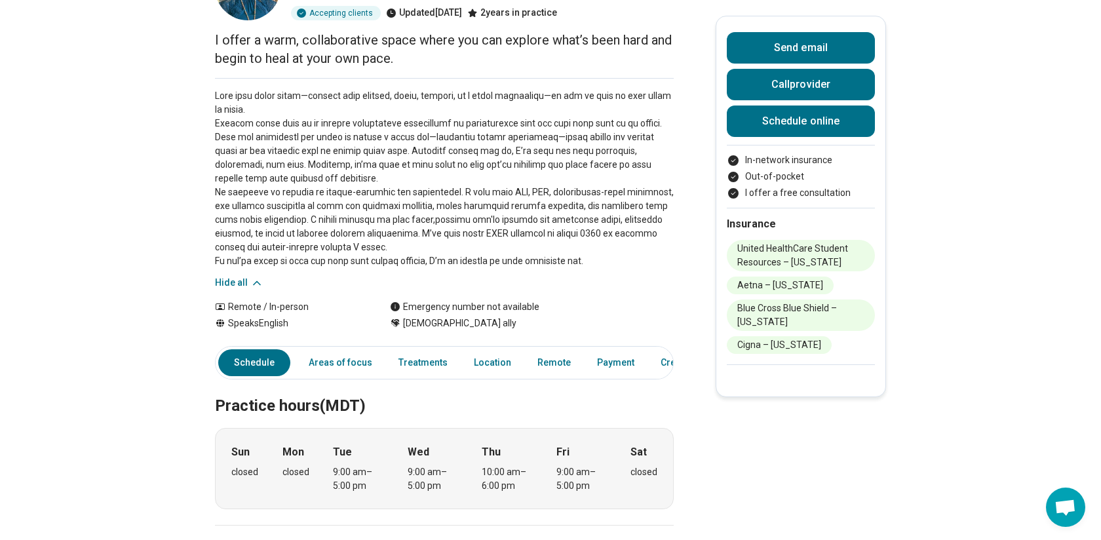
scroll to position [72, 0]
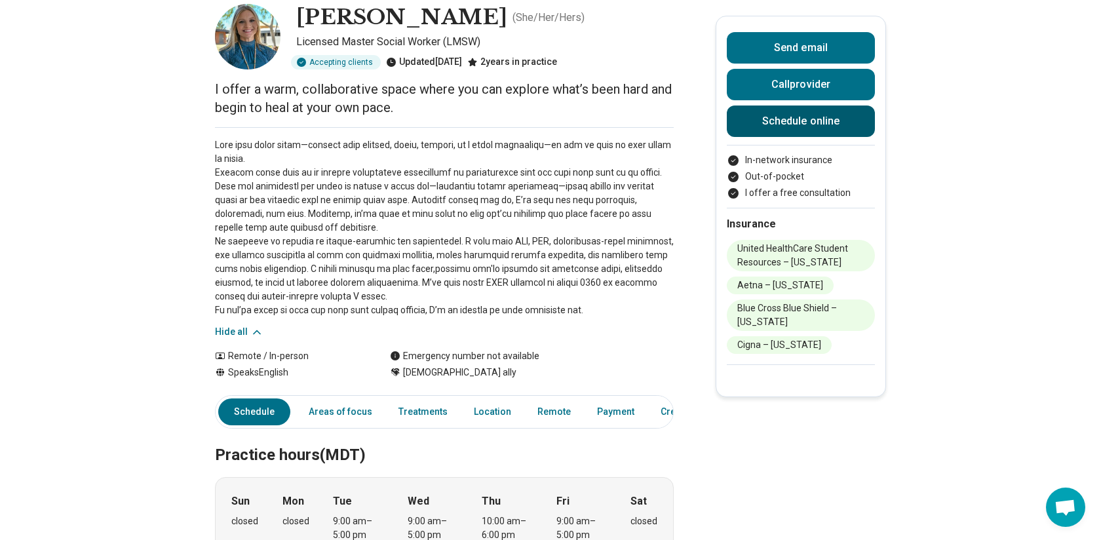
click at [780, 122] on link "Schedule online" at bounding box center [801, 120] width 148 height 31
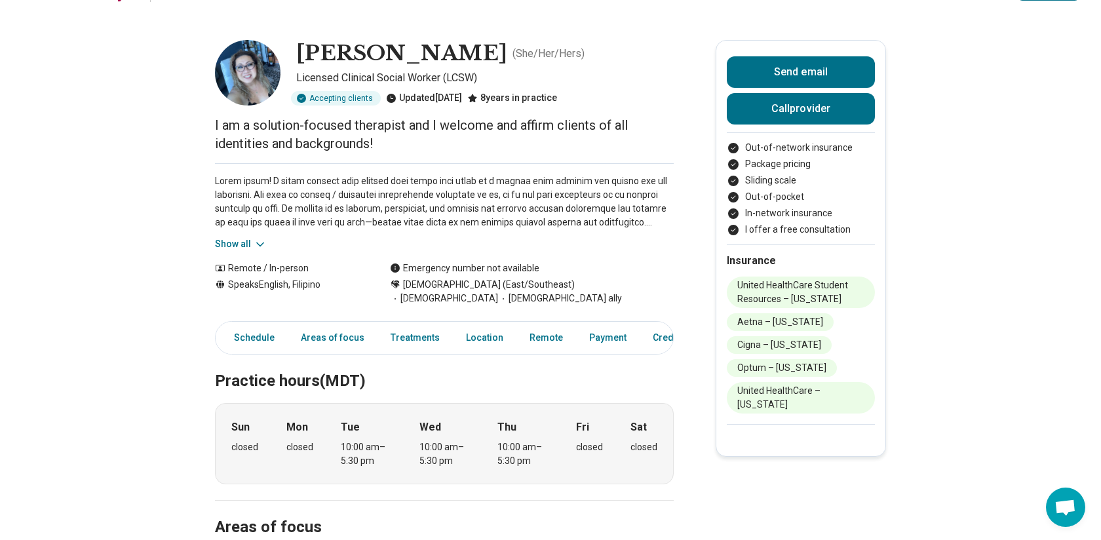
scroll to position [41, 0]
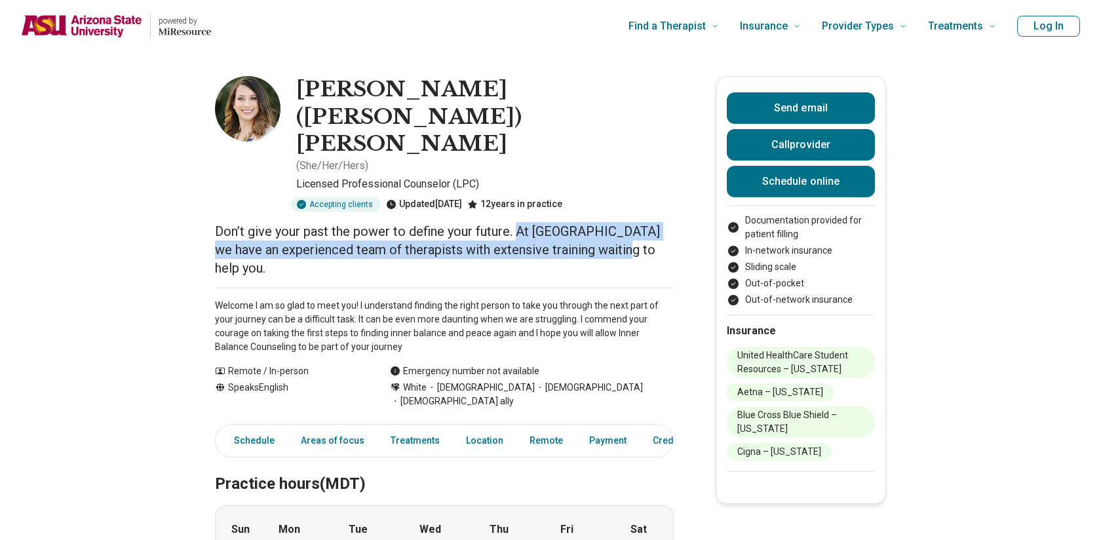
drag, startPoint x: 550, startPoint y: 180, endPoint x: 645, endPoint y: 198, distance: 96.6
click at [645, 222] on p "Don’t give your past the power to define your future. At [GEOGRAPHIC_DATA] we h…" at bounding box center [444, 249] width 459 height 55
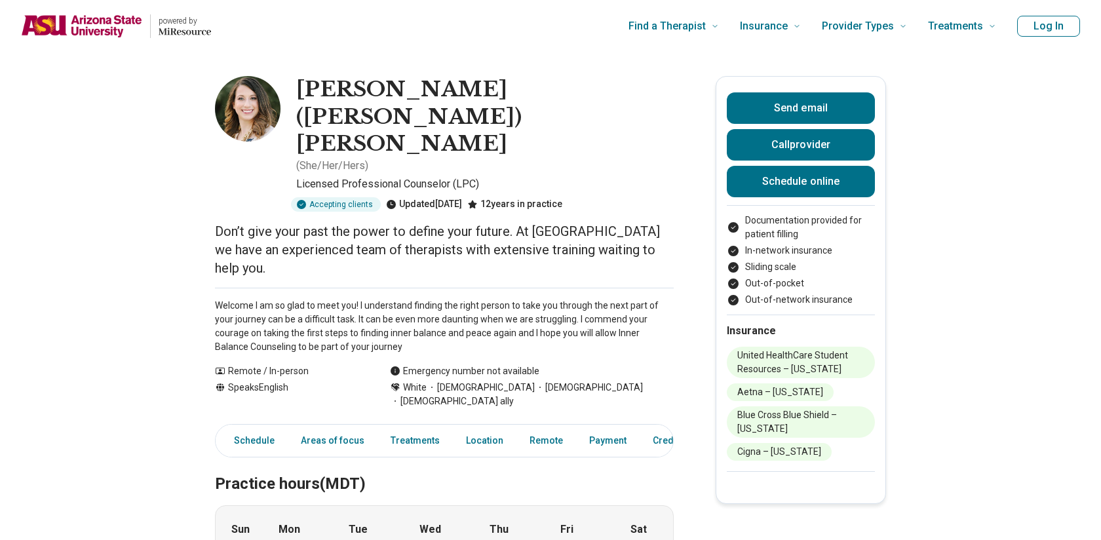
click at [594, 299] on p "Welcome I am so glad to meet you! I understand finding the right person to take…" at bounding box center [444, 326] width 459 height 55
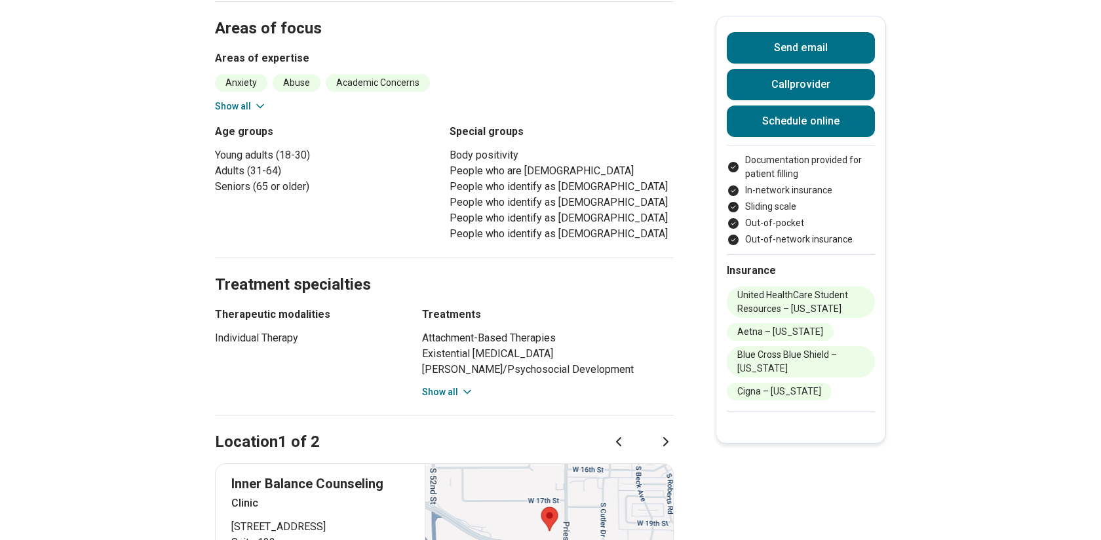
scroll to position [590, 0]
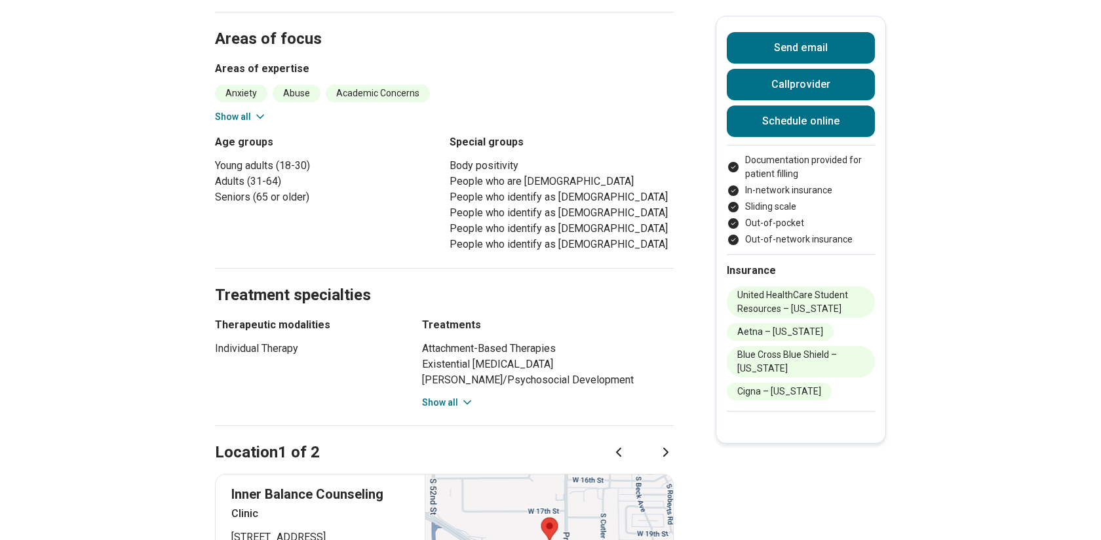
click at [445, 410] on div "Location 1 of 2" at bounding box center [444, 437] width 459 height 54
click at [445, 396] on button "Show all" at bounding box center [448, 403] width 52 height 14
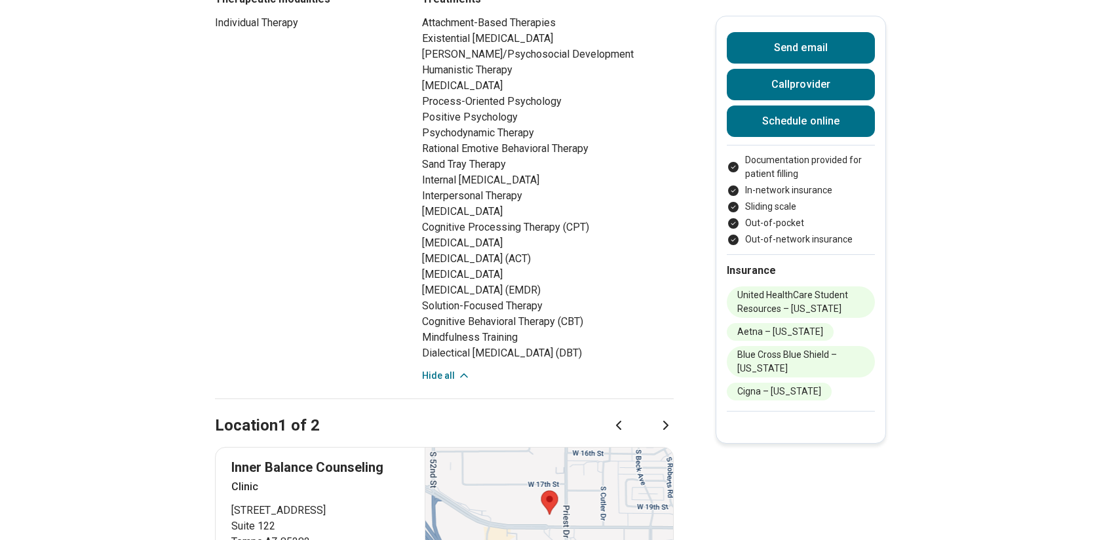
scroll to position [1119, 0]
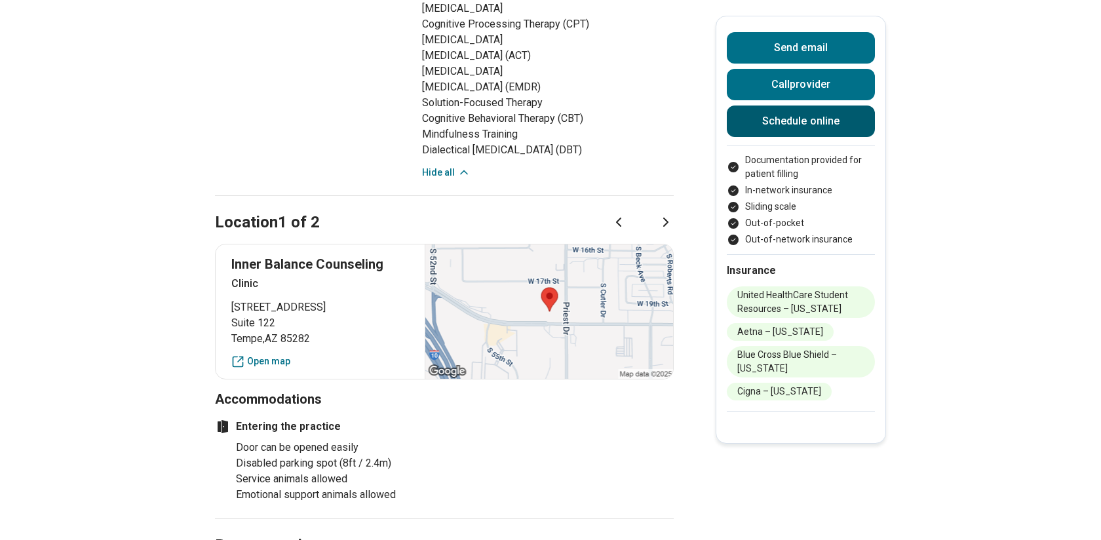
click at [813, 128] on link "Schedule online" at bounding box center [801, 120] width 148 height 31
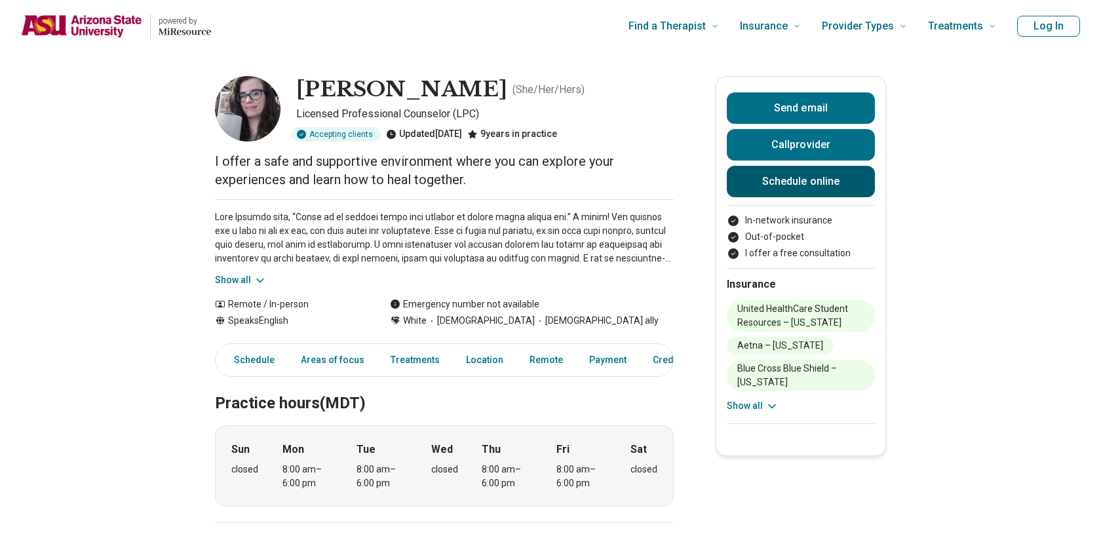
click at [806, 184] on link "Schedule online" at bounding box center [801, 181] width 148 height 31
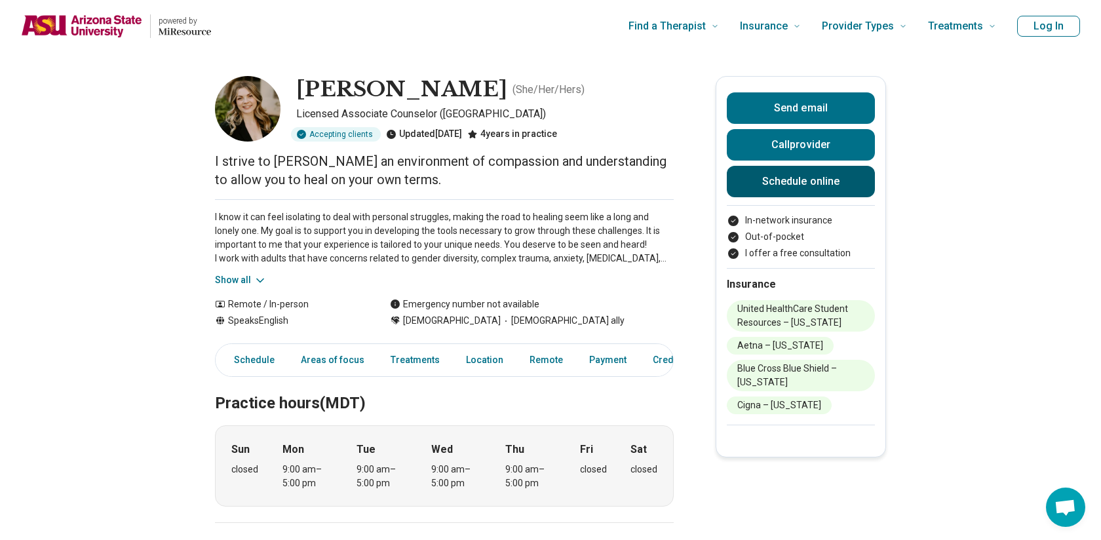
click at [815, 182] on link "Schedule online" at bounding box center [801, 181] width 148 height 31
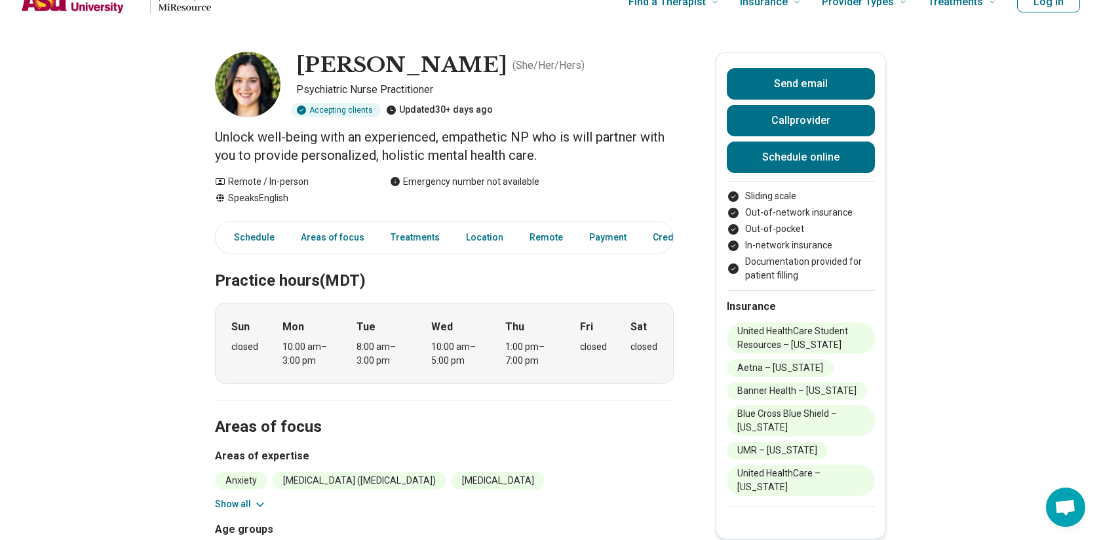
scroll to position [37, 0]
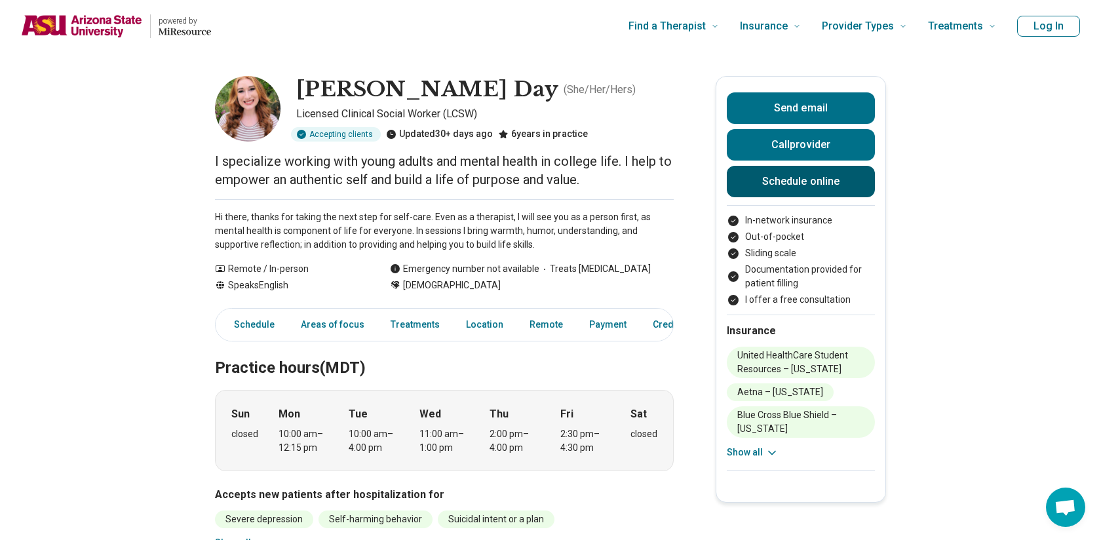
click at [786, 181] on link "Schedule online" at bounding box center [801, 181] width 148 height 31
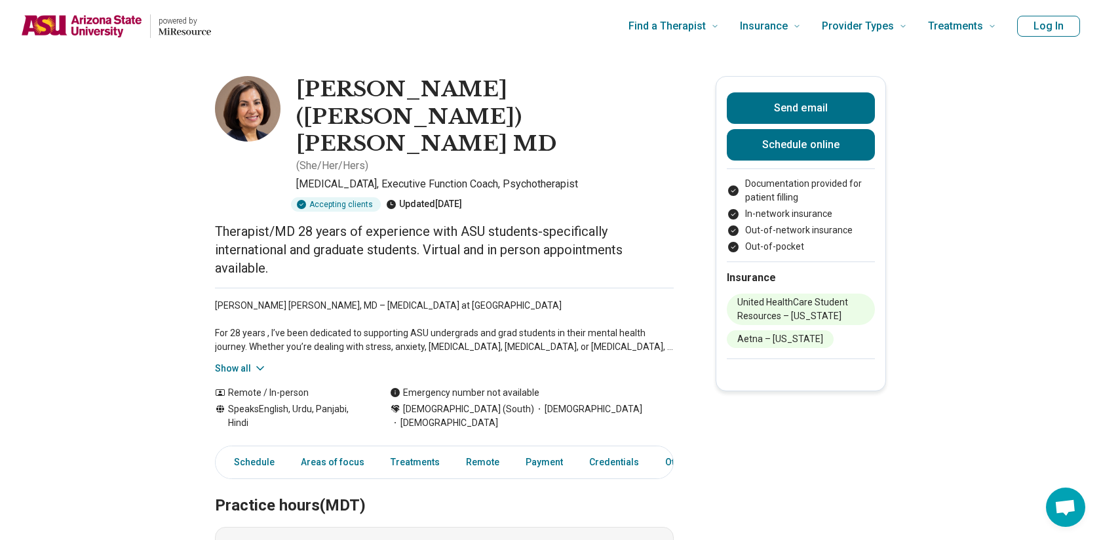
scroll to position [39, 0]
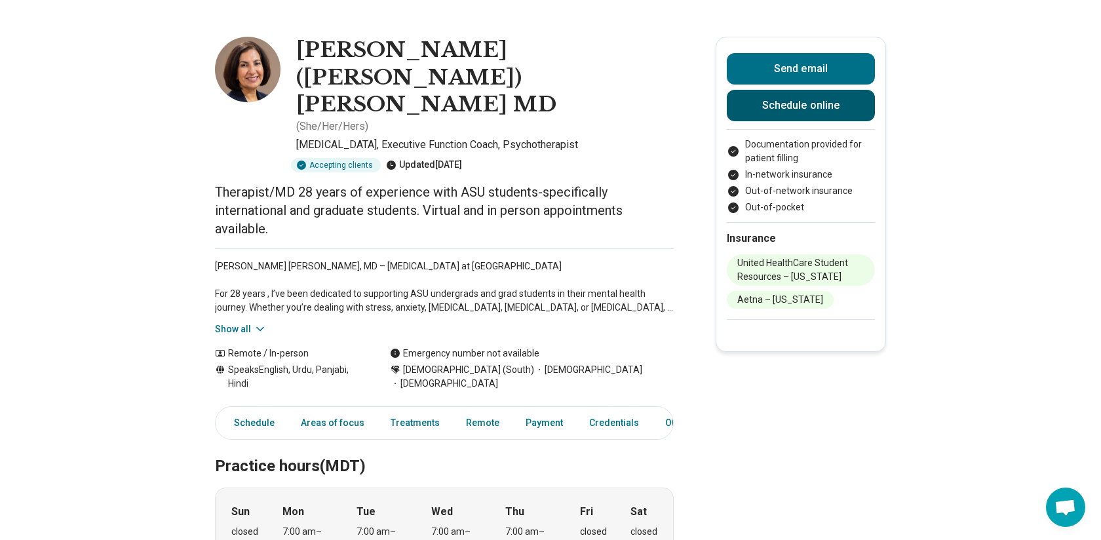
click at [803, 107] on link "Schedule online" at bounding box center [801, 105] width 148 height 31
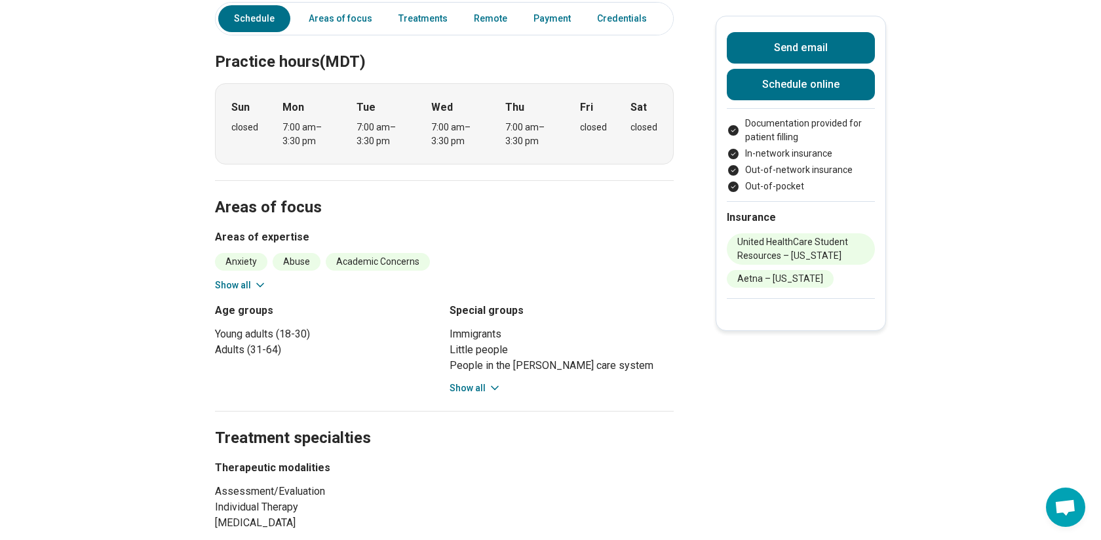
scroll to position [446, 0]
